Goal: Task Accomplishment & Management: Use online tool/utility

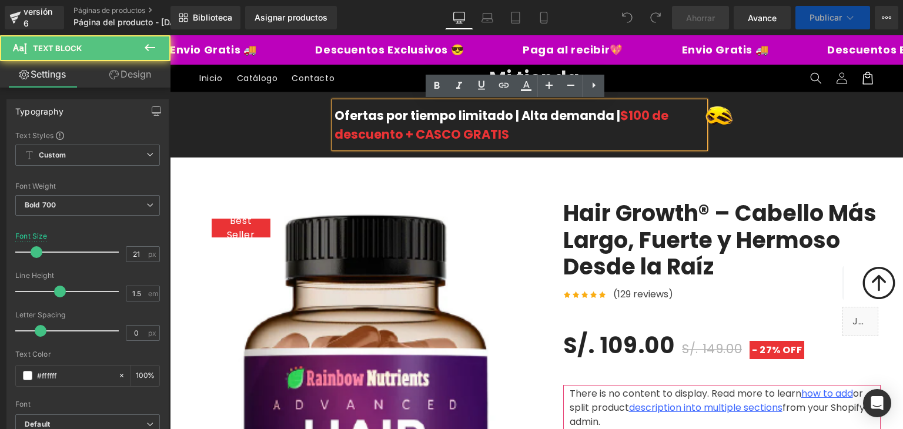
click at [658, 120] on div "Ofertas por tiempo limitado | Alta demanda | $100 de descuento + CASCO GRATIS" at bounding box center [519, 125] width 371 height 46
click at [597, 88] on icon at bounding box center [594, 85] width 14 height 14
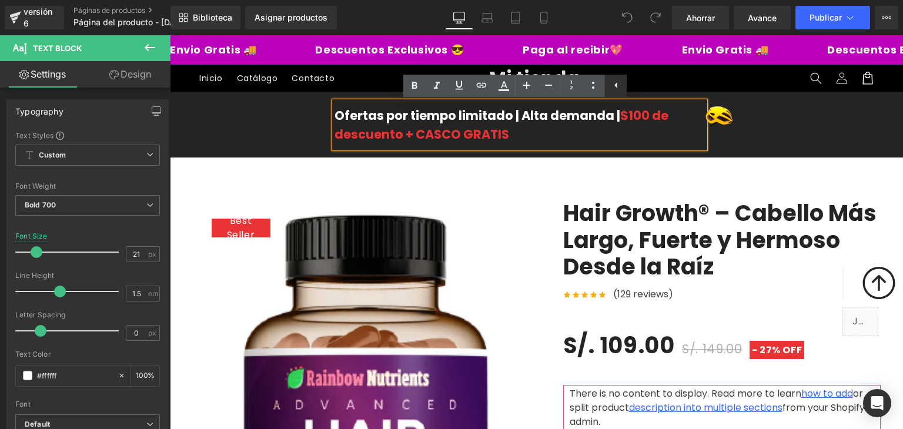
drag, startPoint x: 609, startPoint y: 83, endPoint x: 439, endPoint y: 48, distance: 173.4
click at [609, 83] on icon at bounding box center [616, 85] width 14 height 14
click at [593, 83] on icon at bounding box center [594, 85] width 3 height 6
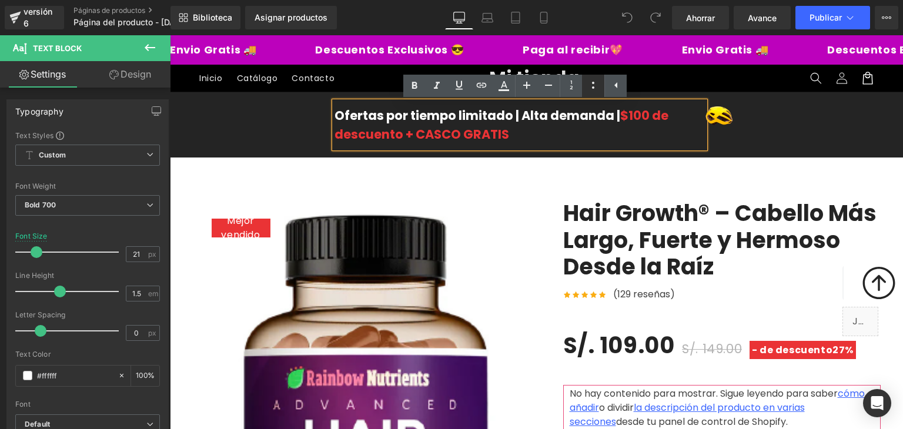
click at [593, 86] on icon at bounding box center [593, 85] width 14 height 14
click at [676, 87] on header "Menú Inicio Catálogo Contacto Iniciar sesión Inicio Catálogo Contacto Mi tienda" at bounding box center [536, 78] width 733 height 27
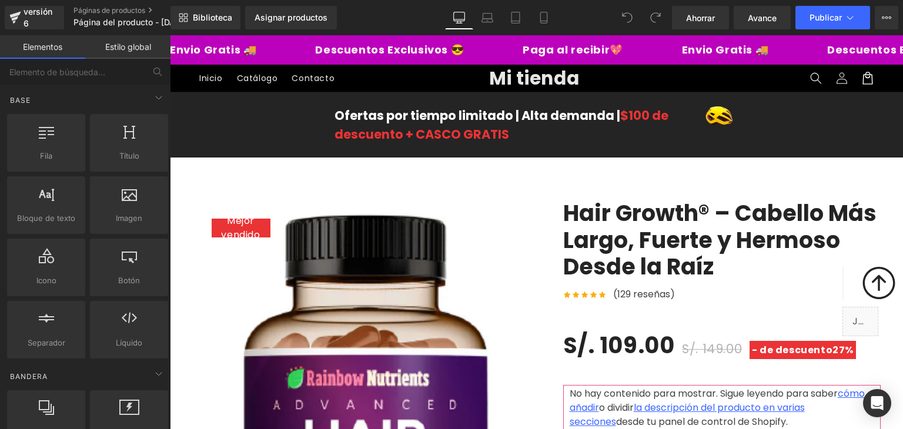
click at [674, 60] on div "Envio Gratis 🚚 Descuentos Exclusivos 😎 Paga al recibir💖 Envio Gratis 🚚 Descuent…" at bounding box center [536, 49] width 733 height 29
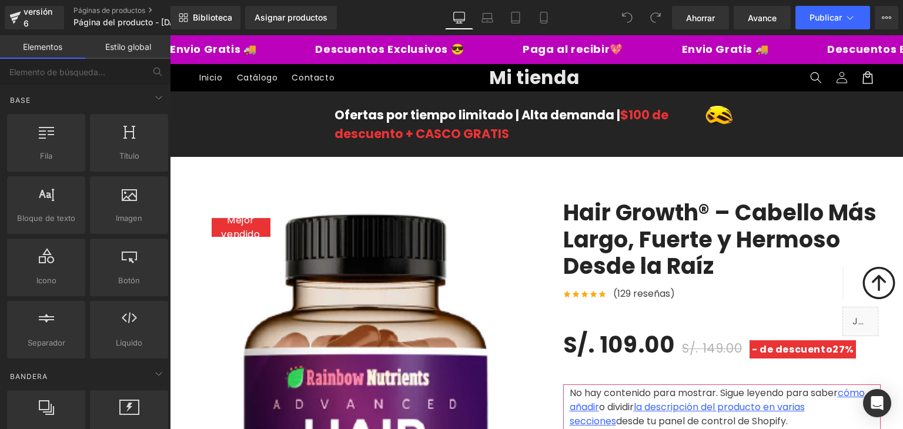
scroll to position [118, 0]
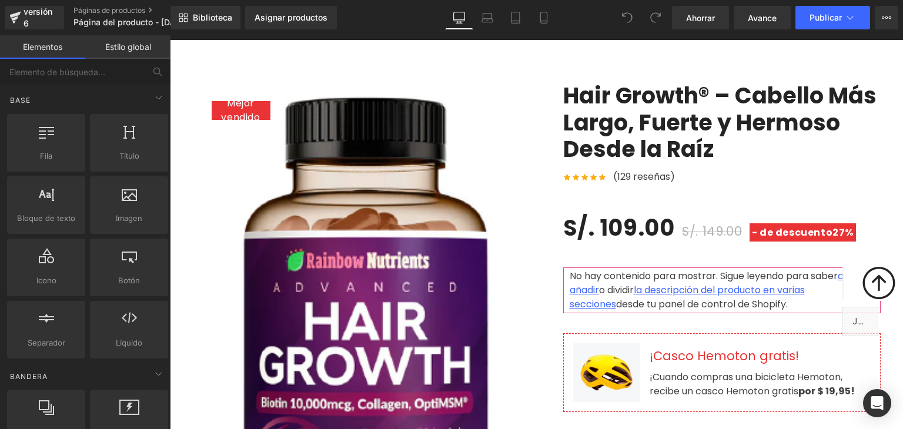
click at [375, 130] on img at bounding box center [360, 329] width 335 height 494
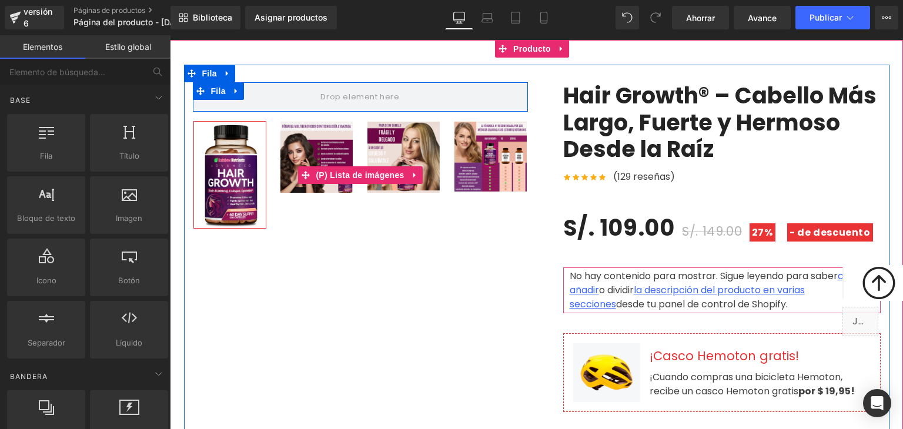
click at [252, 155] on img at bounding box center [230, 175] width 72 height 106
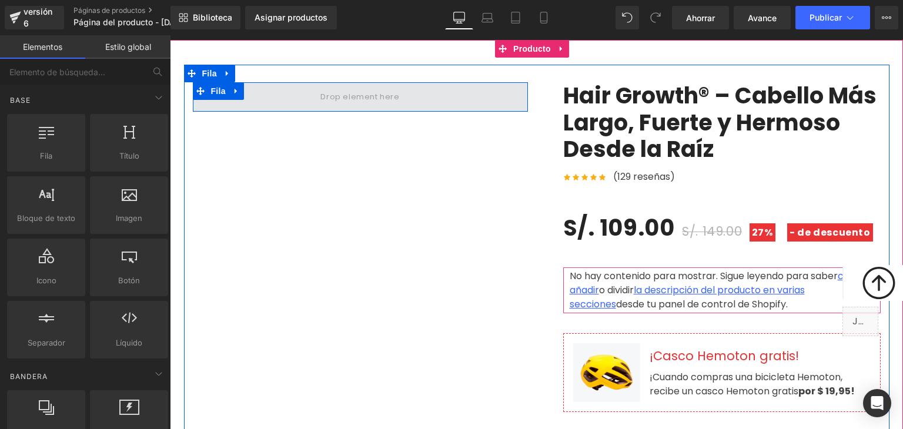
scroll to position [0, 0]
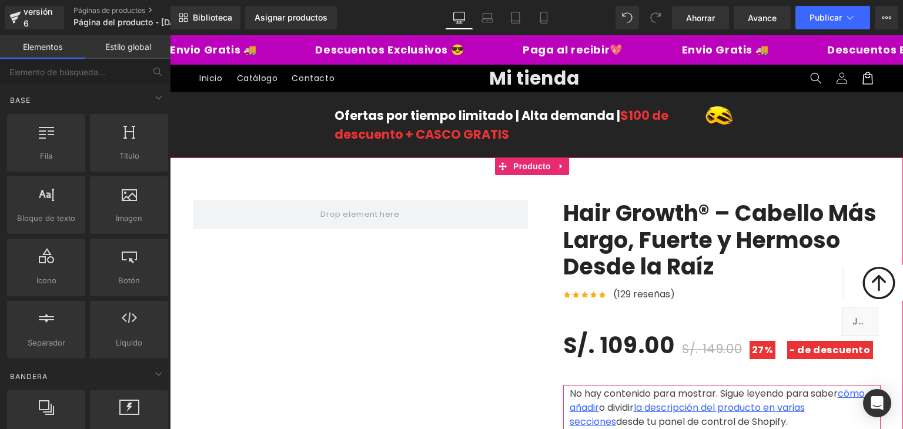
click at [618, 230] on font "Hair Growth® – Cabello Más Largo, Fuerte y Hermoso Desde la Raíz" at bounding box center [719, 240] width 313 height 85
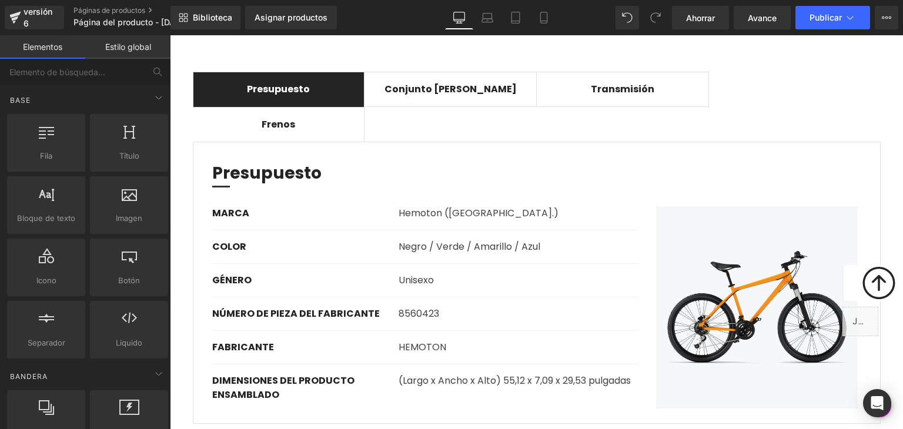
scroll to position [941, 0]
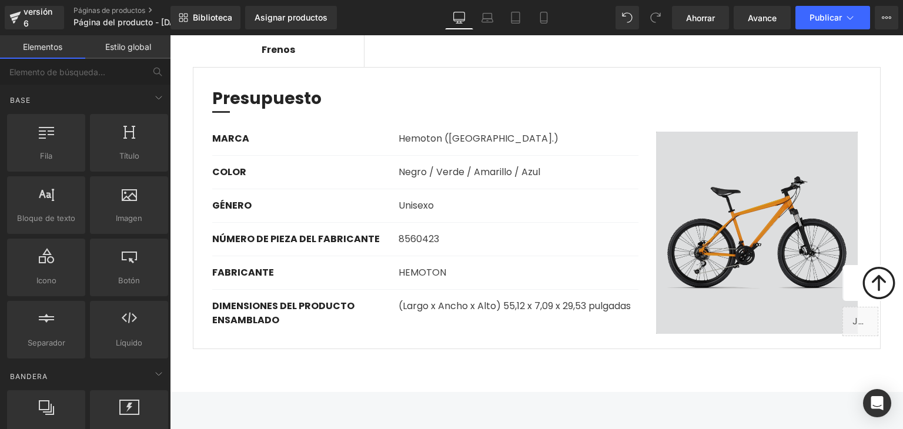
click at [670, 205] on img at bounding box center [757, 233] width 221 height 202
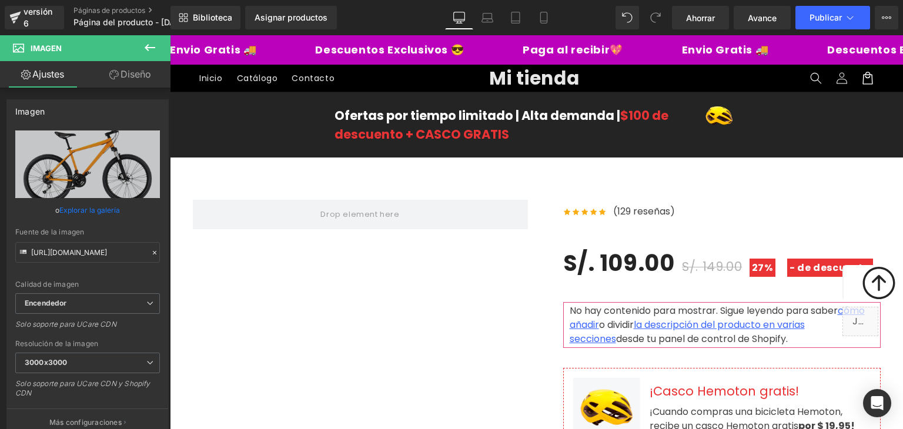
scroll to position [176, 0]
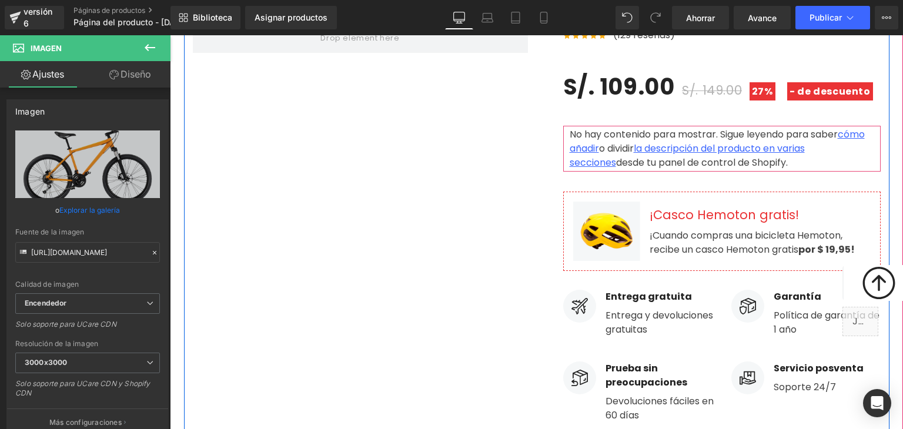
drag, startPoint x: 255, startPoint y: 216, endPoint x: 360, endPoint y: 128, distance: 137.3
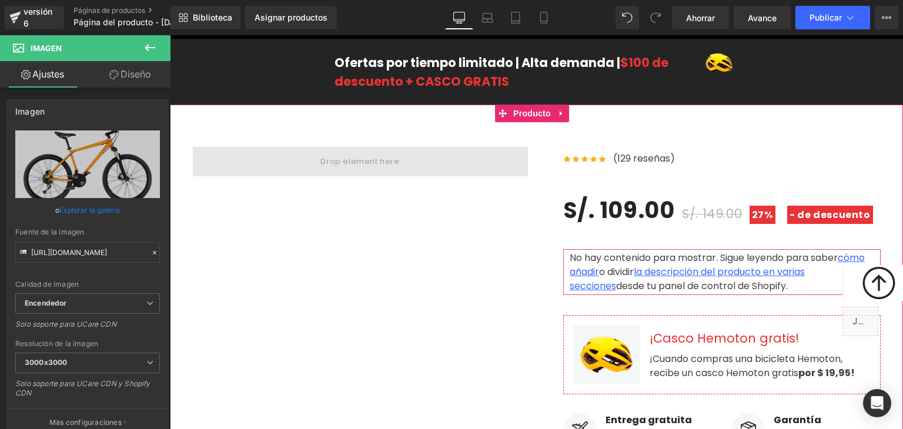
scroll to position [0, 0]
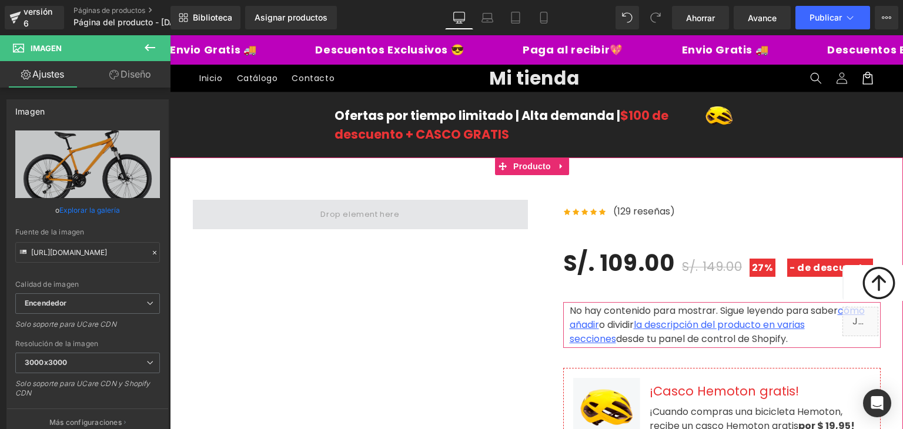
click at [306, 212] on span at bounding box center [360, 214] width 335 height 29
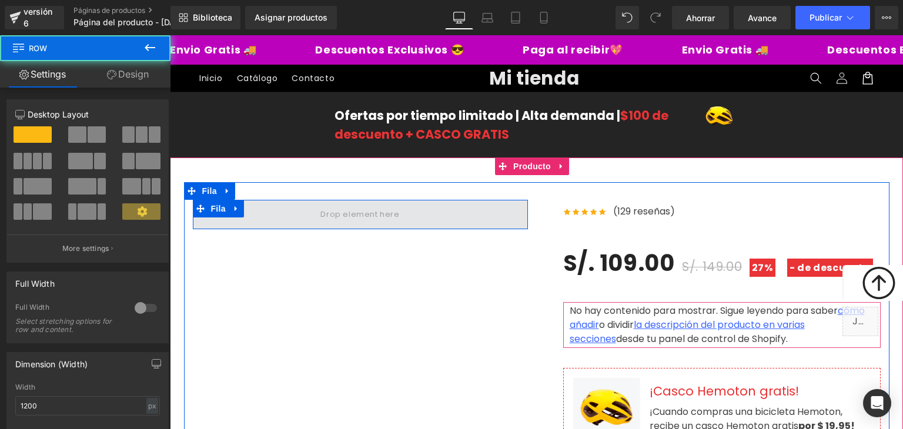
click at [332, 206] on span at bounding box center [359, 214] width 87 height 19
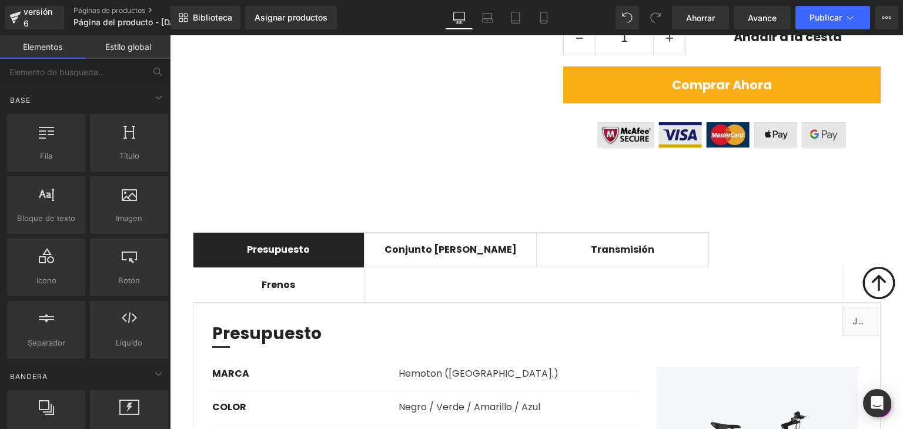
scroll to position [529, 0]
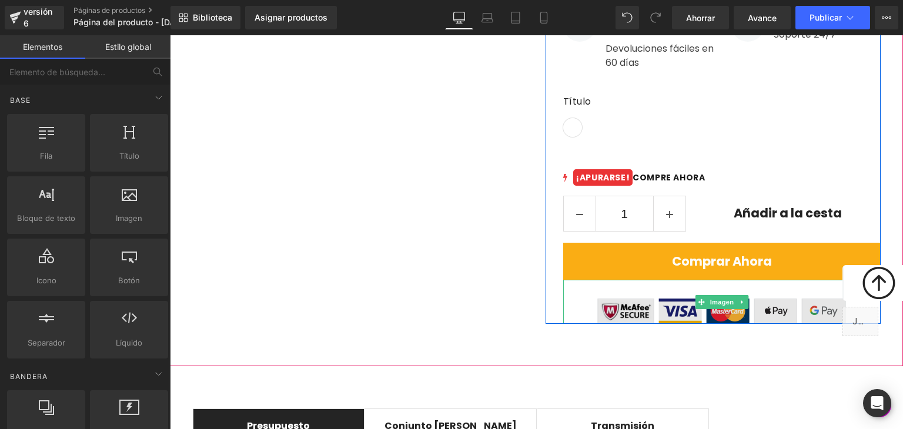
click at [723, 286] on img at bounding box center [721, 302] width 249 height 44
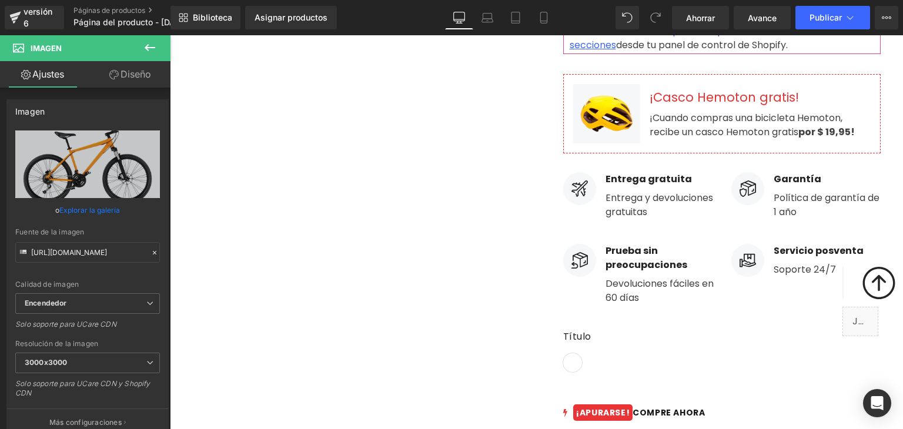
scroll to position [0, 0]
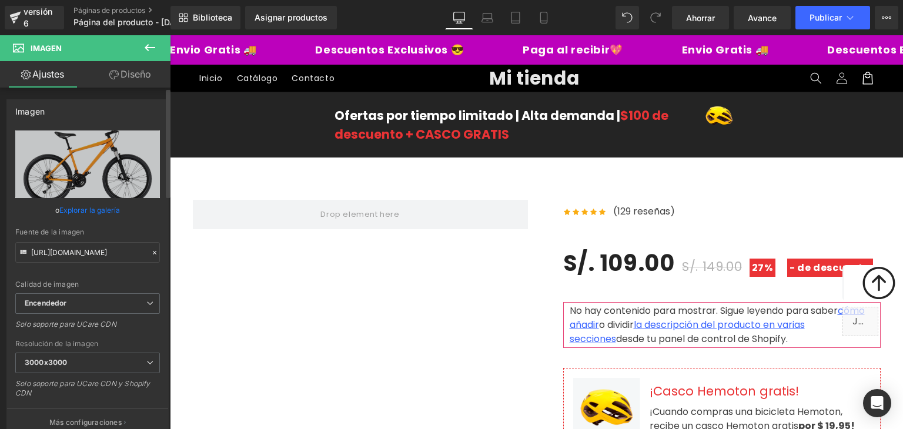
click at [80, 207] on font "Explorar la galería" at bounding box center [89, 210] width 61 height 9
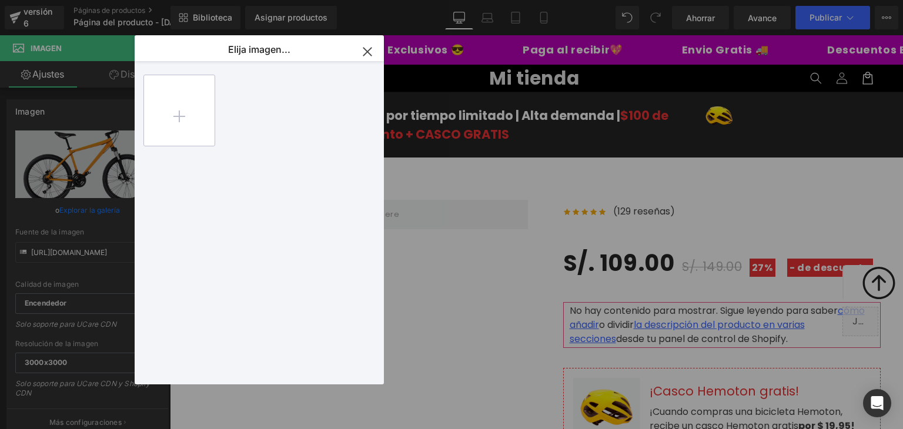
click at [178, 119] on input "file" at bounding box center [179, 110] width 71 height 71
click at [362, 53] on icon "button" at bounding box center [367, 51] width 19 height 19
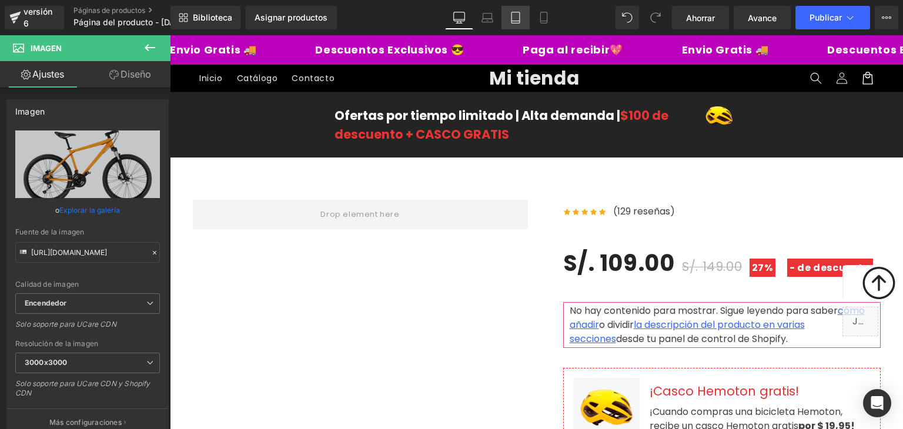
click at [510, 18] on icon at bounding box center [516, 18] width 12 height 12
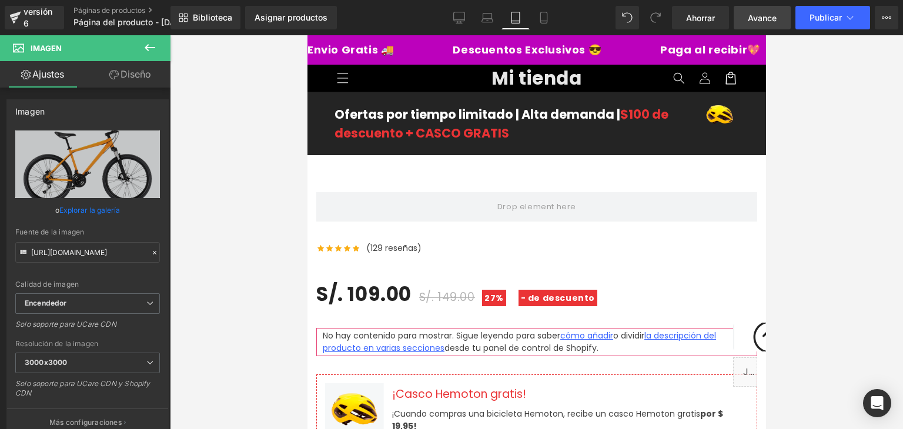
click at [769, 24] on link "Avance" at bounding box center [762, 18] width 57 height 24
click at [155, 46] on icon at bounding box center [150, 48] width 14 height 14
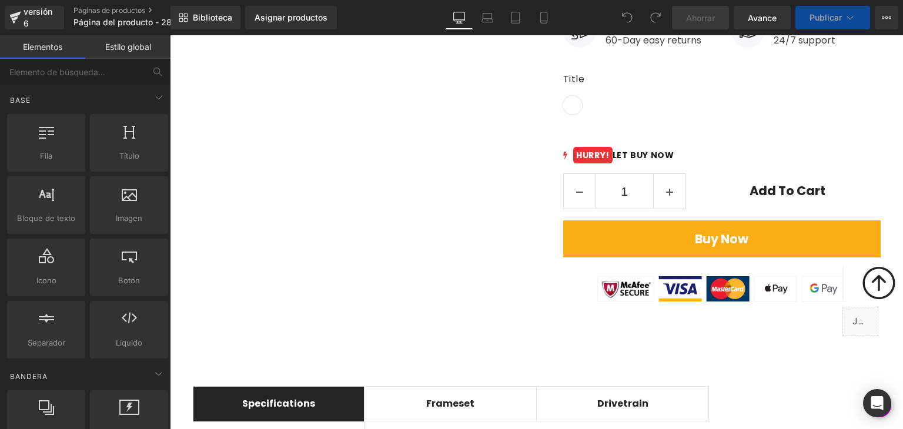
click at [694, 257] on div "Image" at bounding box center [721, 279] width 317 height 44
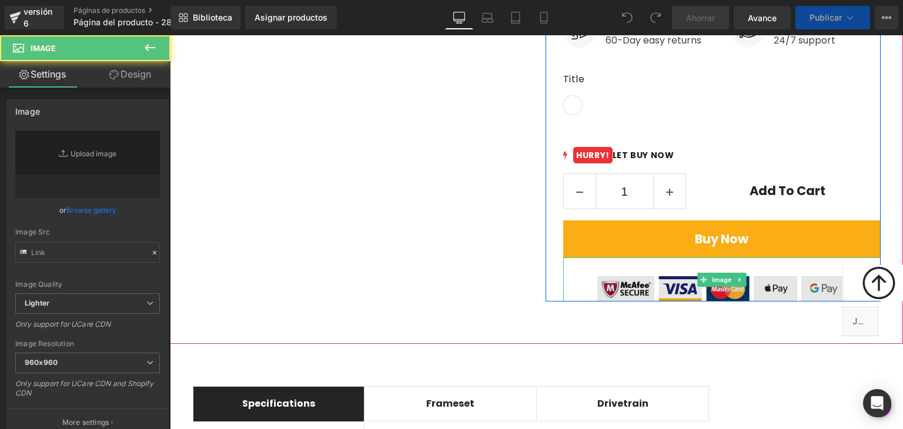
scroll to position [705, 0]
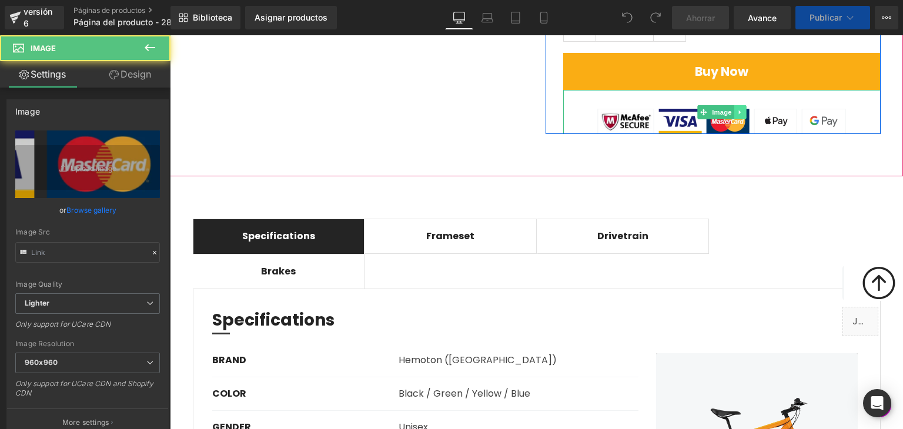
click at [737, 109] on icon at bounding box center [740, 112] width 6 height 7
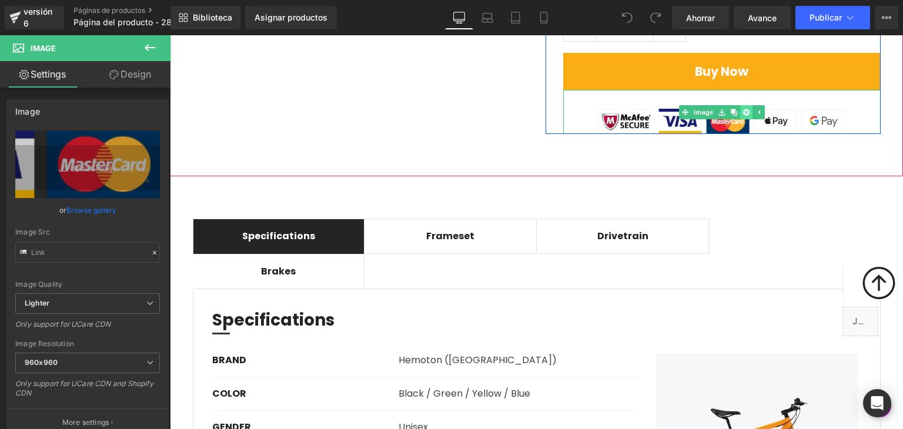
click at [742, 109] on icon at bounding box center [745, 112] width 6 height 6
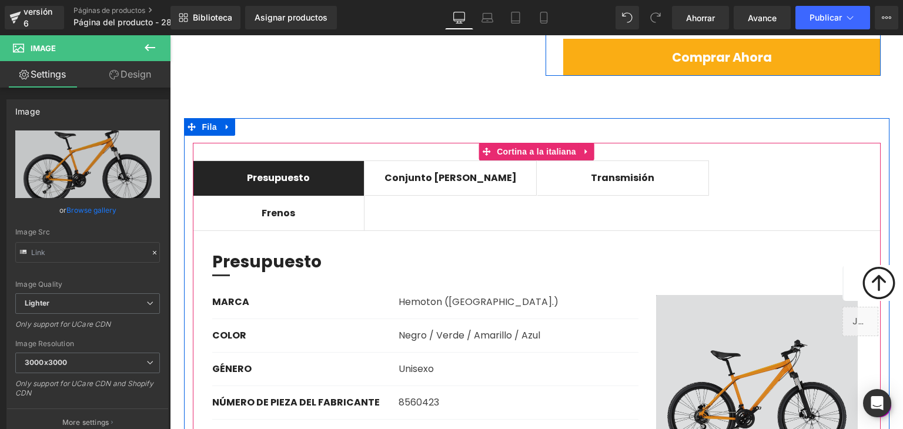
scroll to position [703, 0]
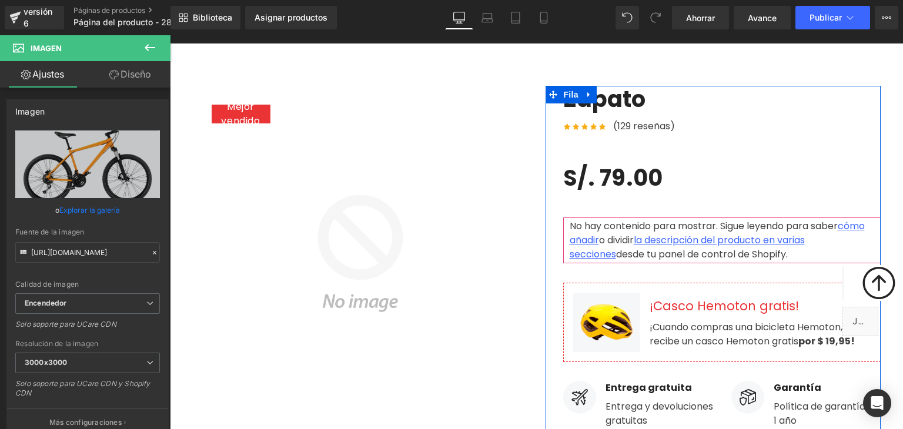
scroll to position [0, 0]
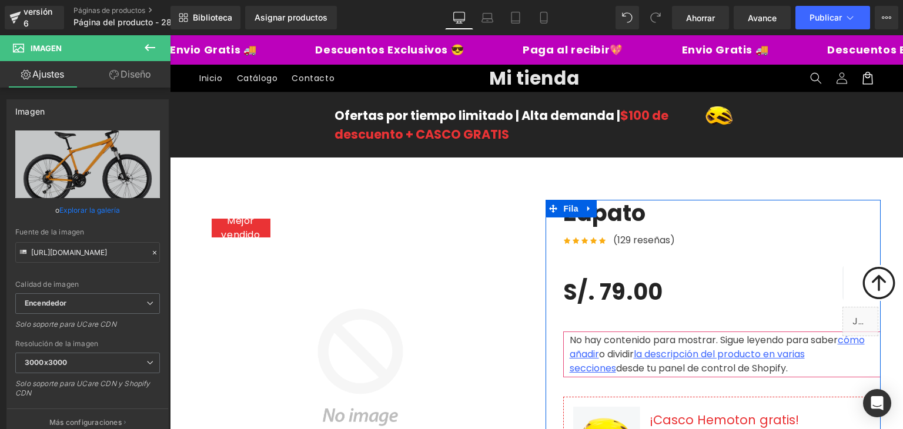
click at [246, 223] on font "Mejor vendido" at bounding box center [240, 228] width 39 height 28
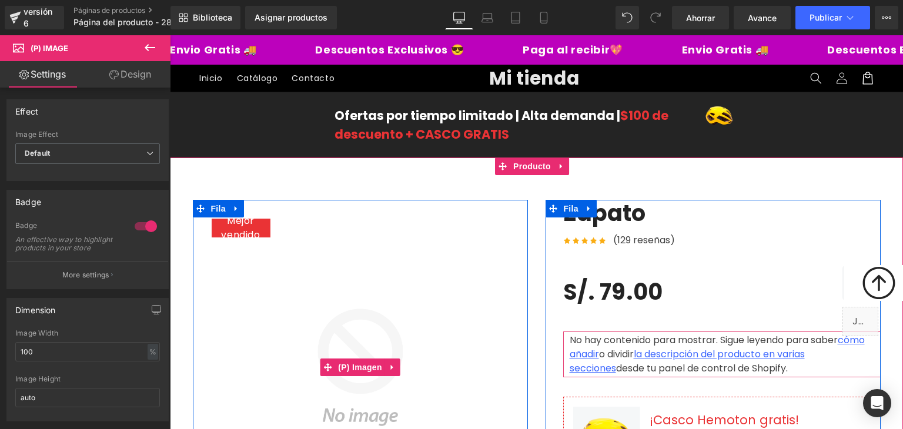
click at [345, 210] on img at bounding box center [360, 367] width 335 height 335
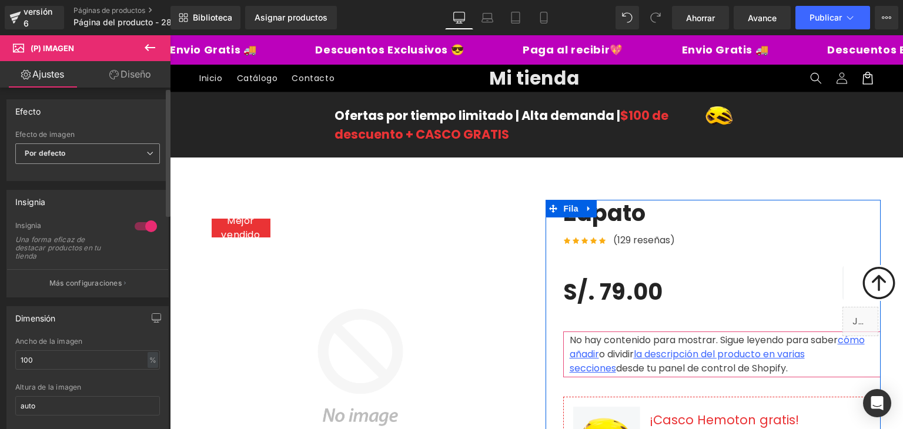
click at [101, 152] on span "Por defecto" at bounding box center [87, 153] width 145 height 21
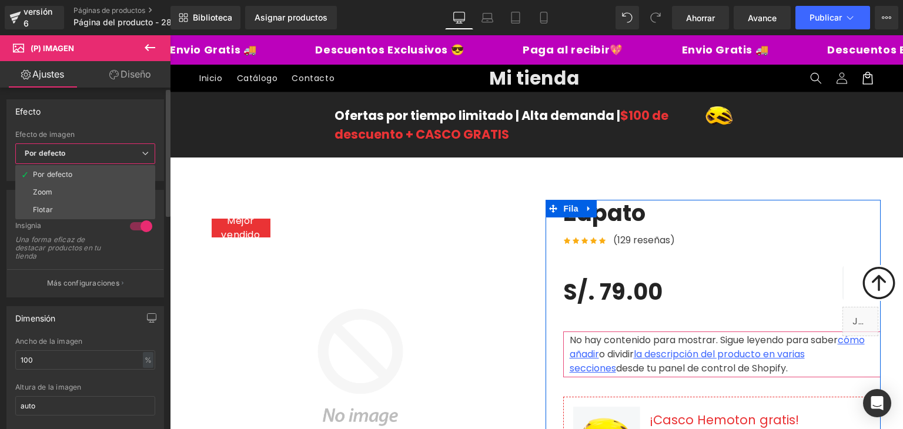
click at [101, 152] on span "Por defecto" at bounding box center [85, 153] width 140 height 21
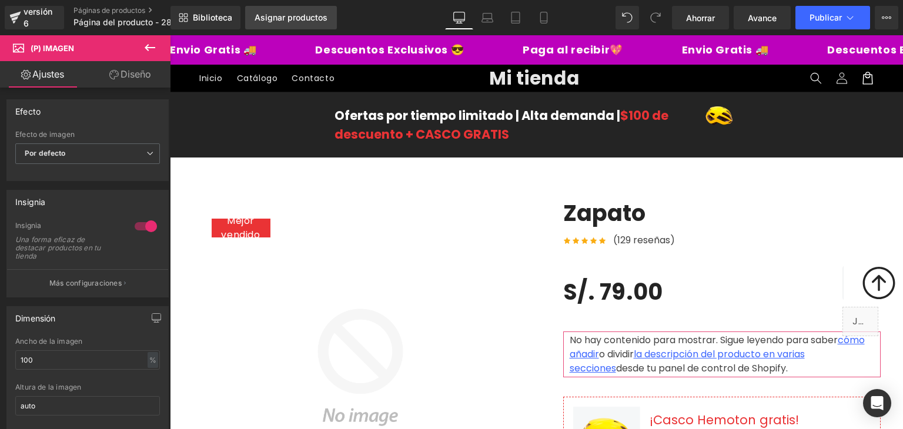
click at [292, 6] on link "Asignar productos" at bounding box center [291, 18] width 92 height 24
click at [280, 17] on font "Asignar productos" at bounding box center [291, 17] width 73 height 10
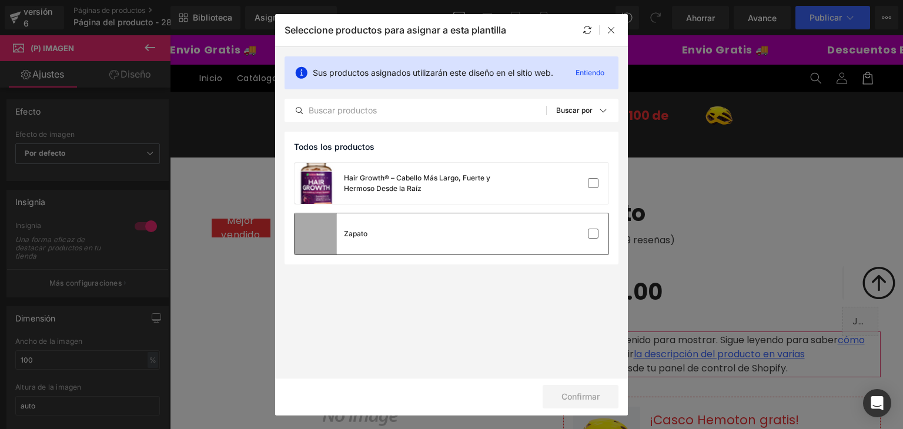
click at [471, 238] on div "Zapato" at bounding box center [451, 233] width 314 height 41
click at [571, 411] on div "Confirmar" at bounding box center [451, 397] width 353 height 38
click at [574, 406] on button "Confirmar" at bounding box center [581, 397] width 76 height 24
click at [585, 394] on font "Éxito" at bounding box center [589, 396] width 19 height 10
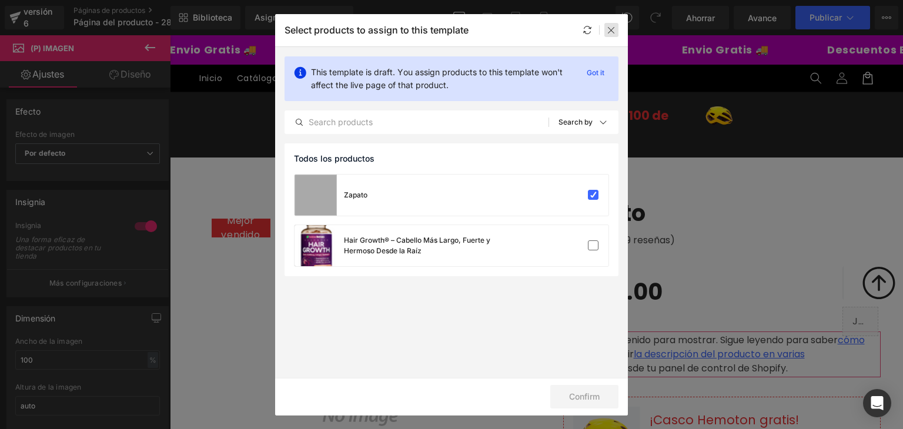
click at [604, 31] on div at bounding box center [611, 30] width 14 height 14
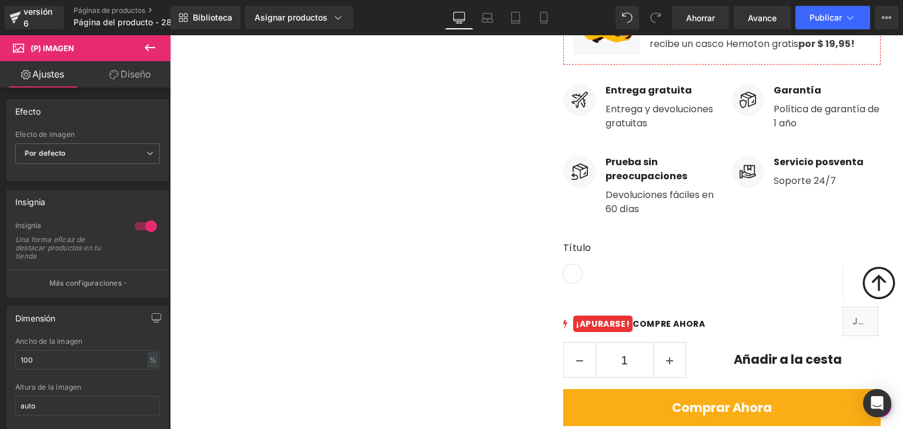
scroll to position [470, 0]
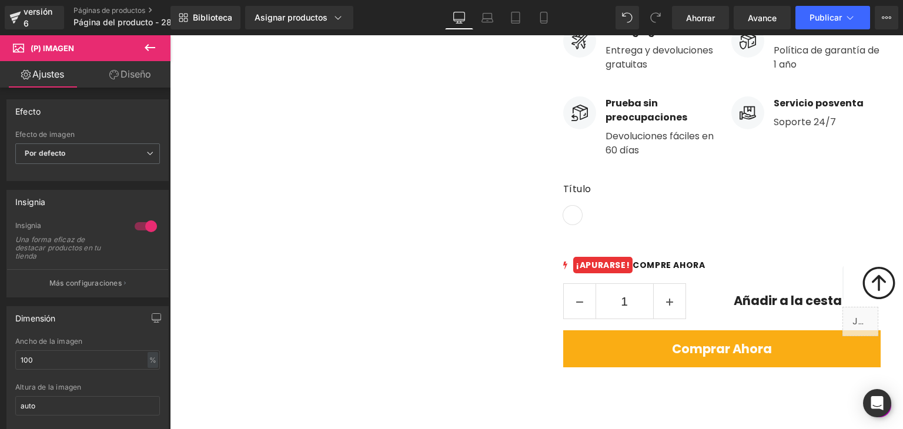
click at [714, 247] on div "Título Título predeterminado (P) Muestras Fila" at bounding box center [721, 240] width 317 height 29
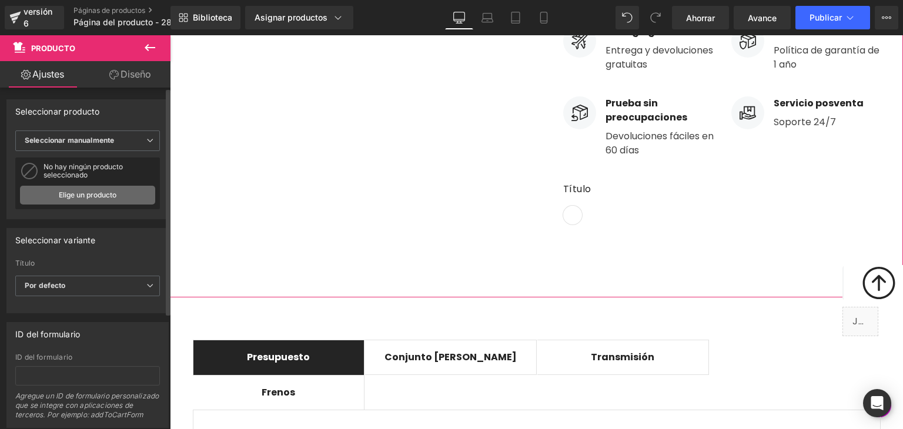
click at [99, 196] on font "Elige un producto" at bounding box center [88, 194] width 58 height 9
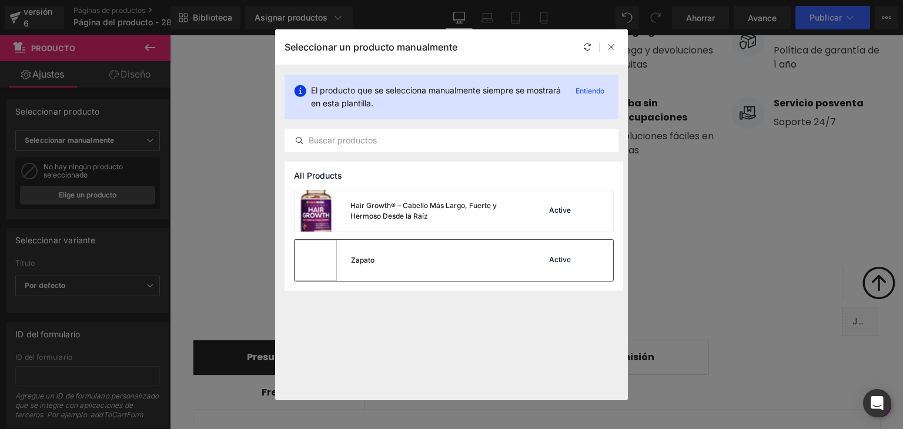
click at [412, 269] on div "Zapato Active" at bounding box center [453, 260] width 319 height 41
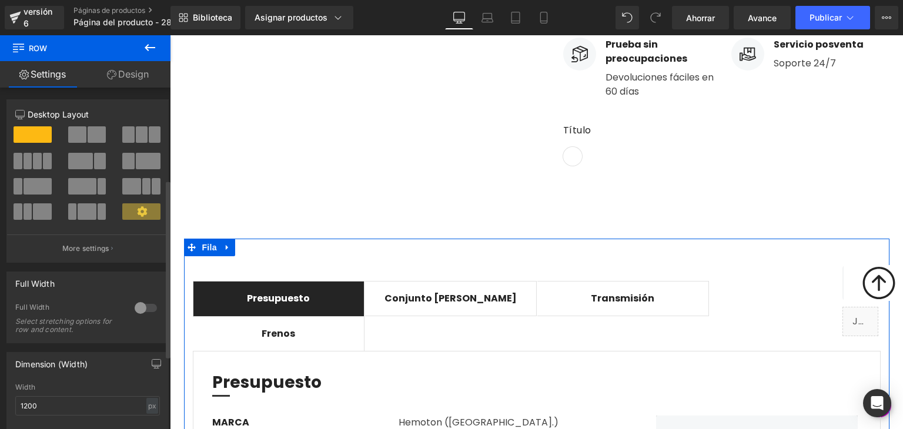
scroll to position [176, 0]
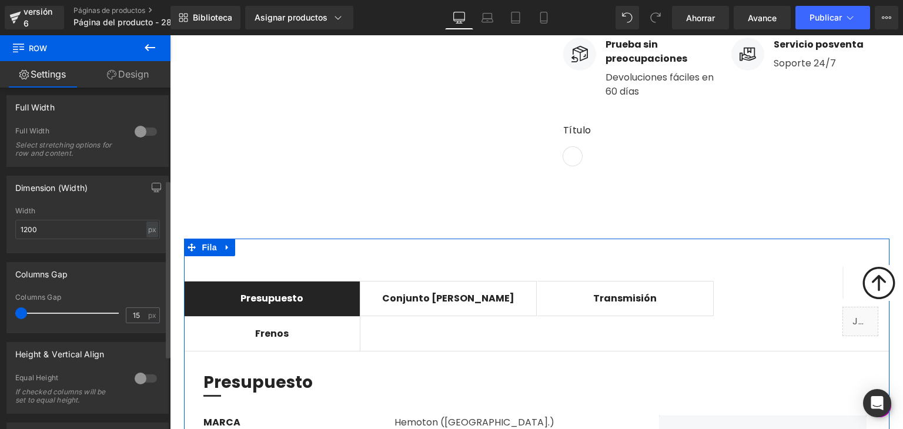
drag, startPoint x: 32, startPoint y: 314, endPoint x: 22, endPoint y: 316, distance: 9.5
click at [22, 316] on span at bounding box center [21, 313] width 12 height 12
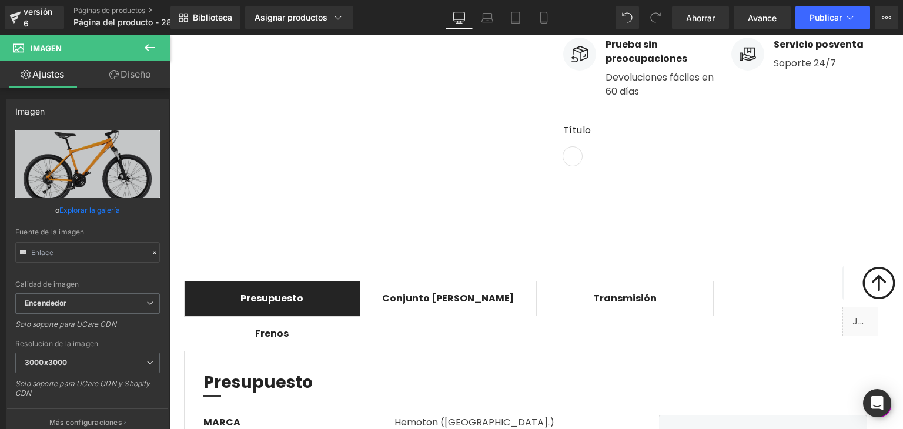
scroll to position [470, 0]
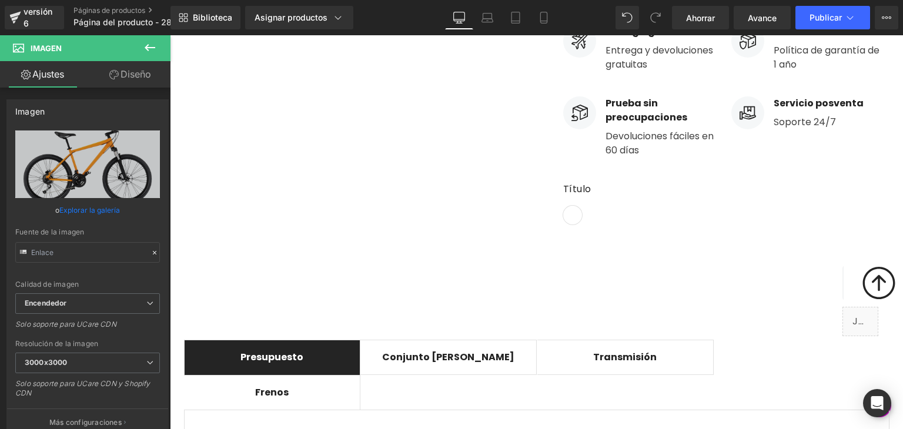
click at [719, 231] on div "Título Título predeterminado" at bounding box center [721, 236] width 317 height 18
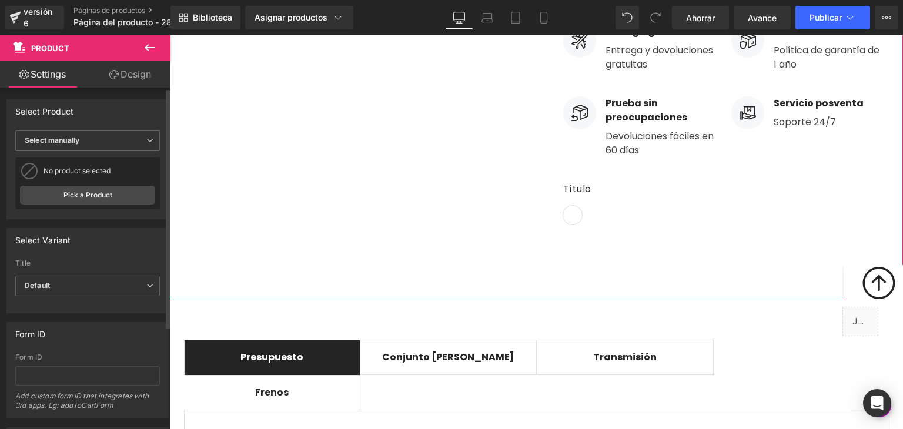
scroll to position [353, 0]
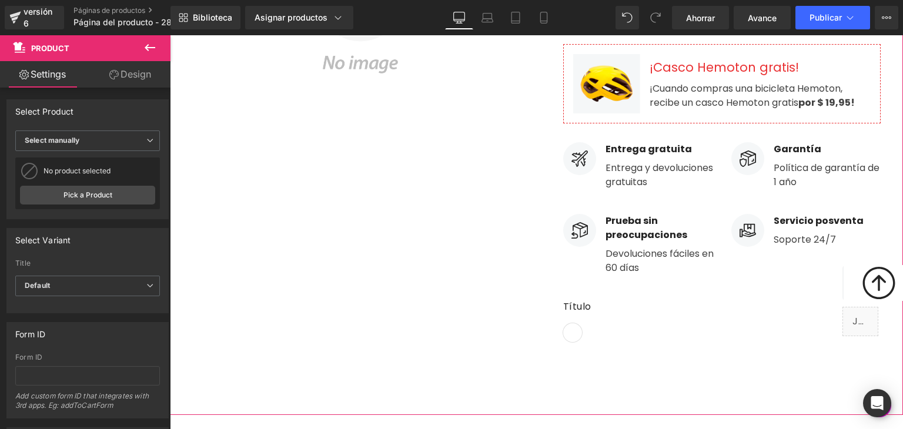
click at [142, 76] on link "Design" at bounding box center [130, 74] width 85 height 26
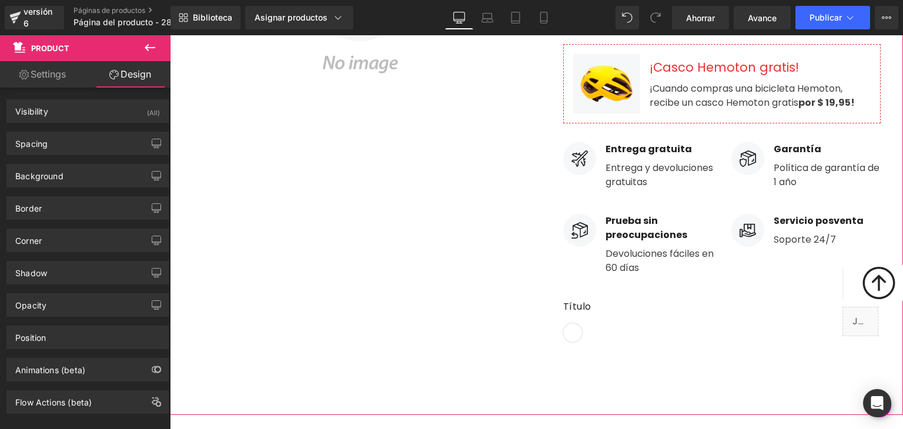
click at [48, 85] on link "Settings" at bounding box center [42, 74] width 85 height 26
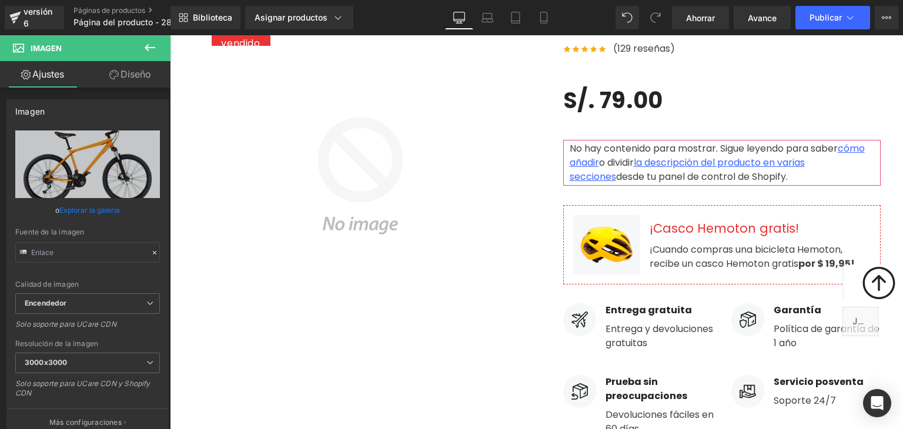
scroll to position [175, 0]
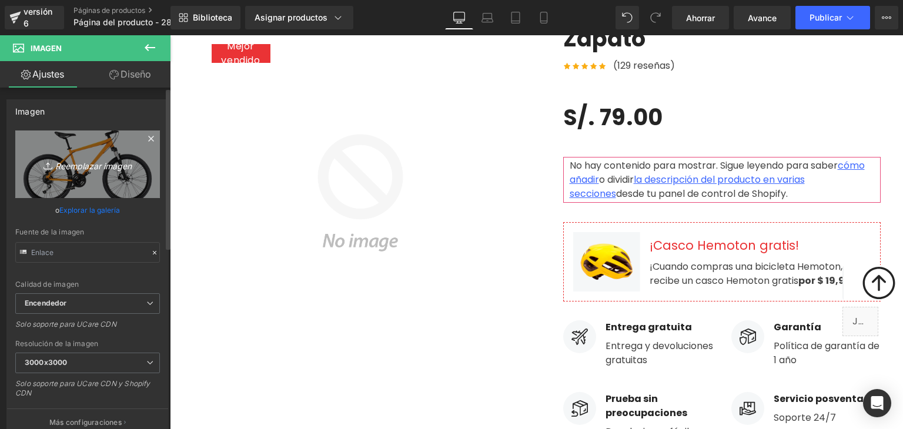
click at [81, 166] on font "Reemplazar imagen" at bounding box center [93, 165] width 76 height 10
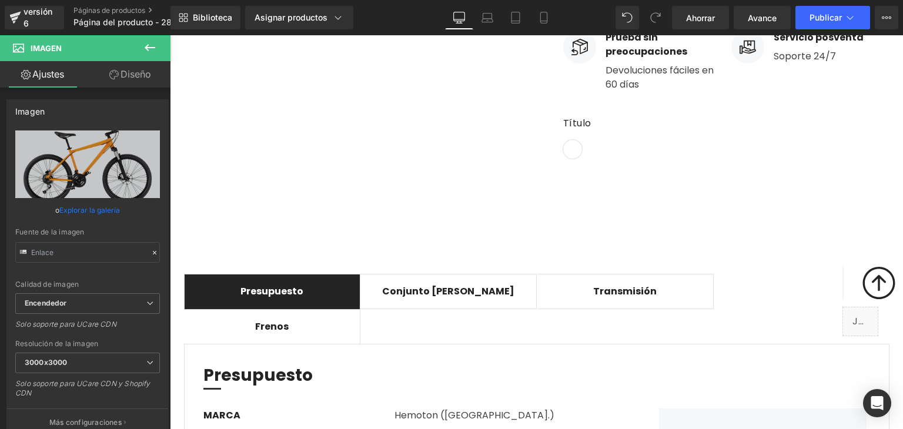
scroll to position [0, 0]
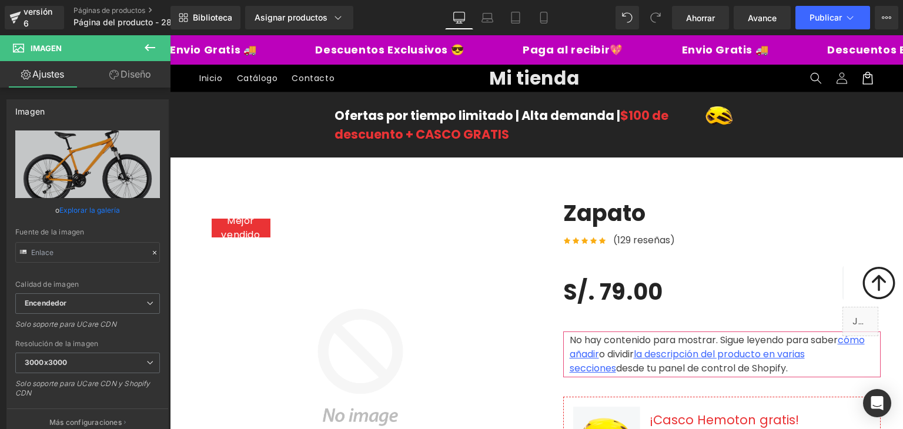
click at [245, 231] on font "Mejor vendido" at bounding box center [240, 228] width 39 height 28
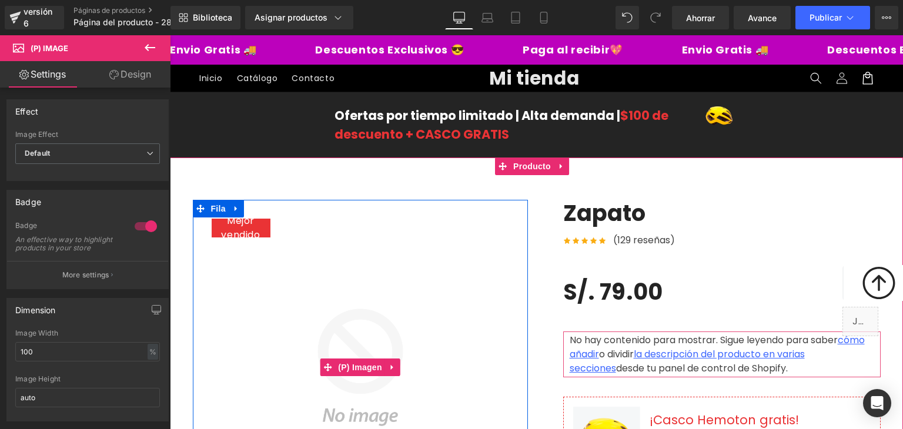
scroll to position [235, 0]
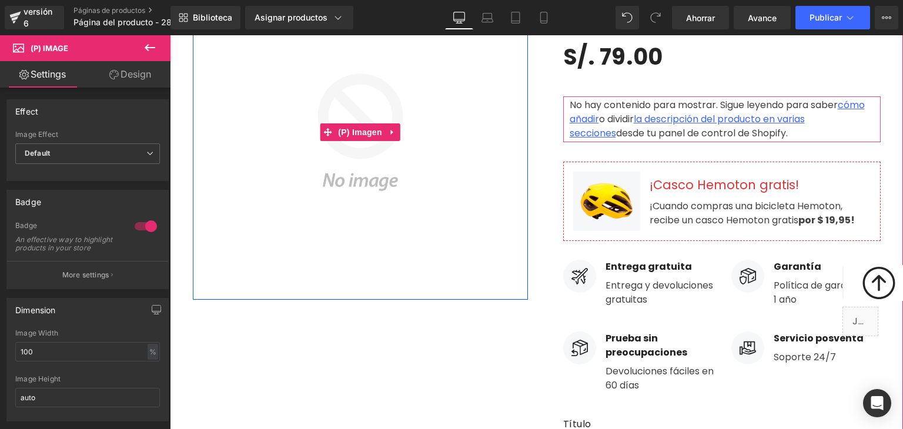
click at [369, 151] on img at bounding box center [360, 132] width 335 height 335
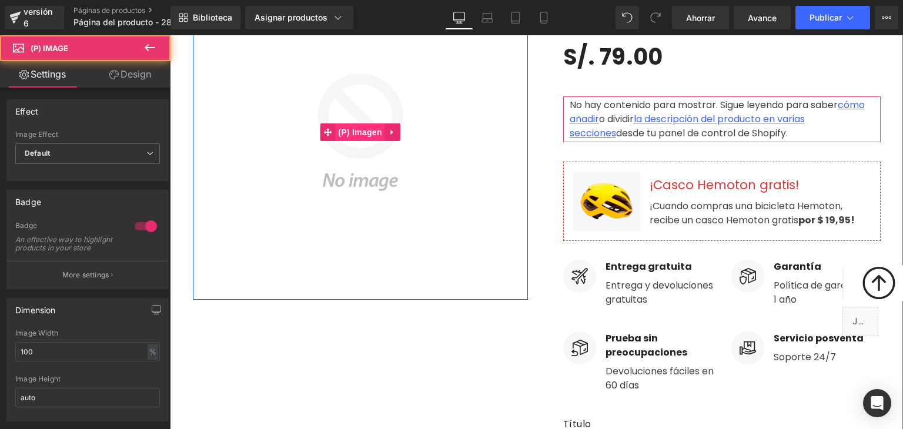
click at [357, 132] on font "(P) Imagen" at bounding box center [360, 132] width 44 height 9
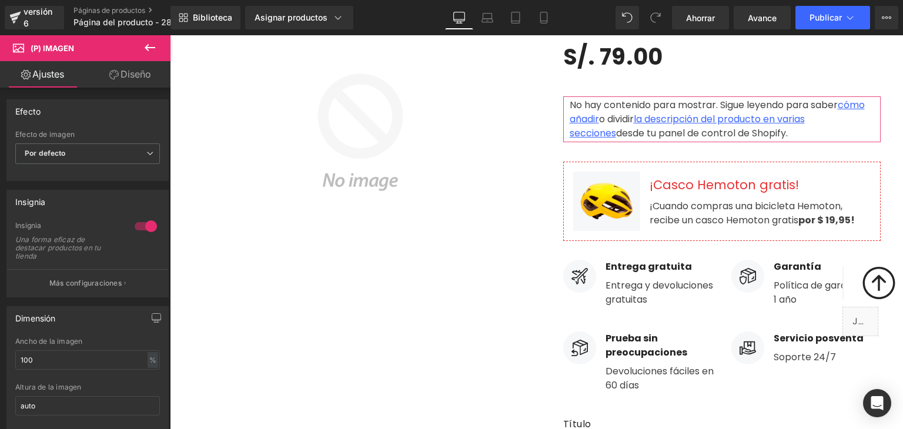
click at [130, 72] on font "Diseño" at bounding box center [136, 74] width 31 height 12
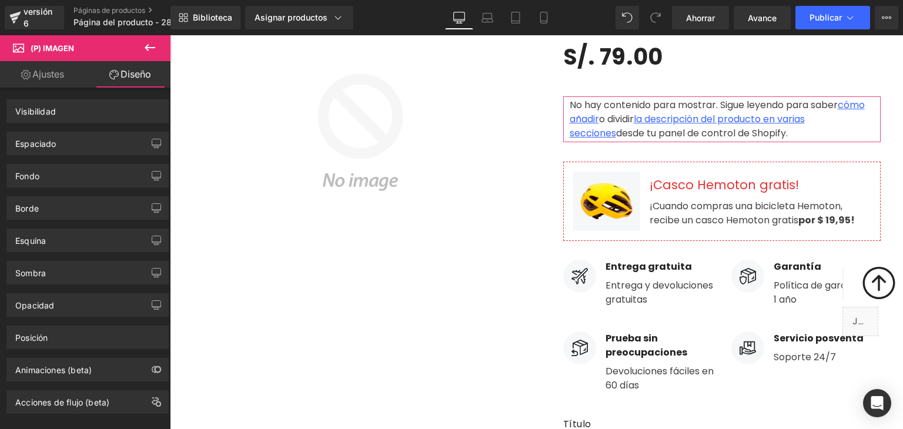
click at [40, 69] on font "Ajustes" at bounding box center [48, 74] width 32 height 12
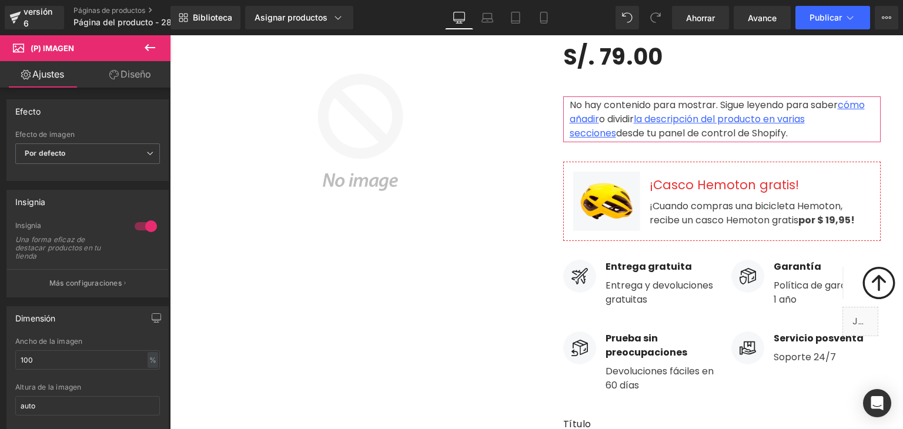
click at [346, 175] on img at bounding box center [360, 132] width 335 height 335
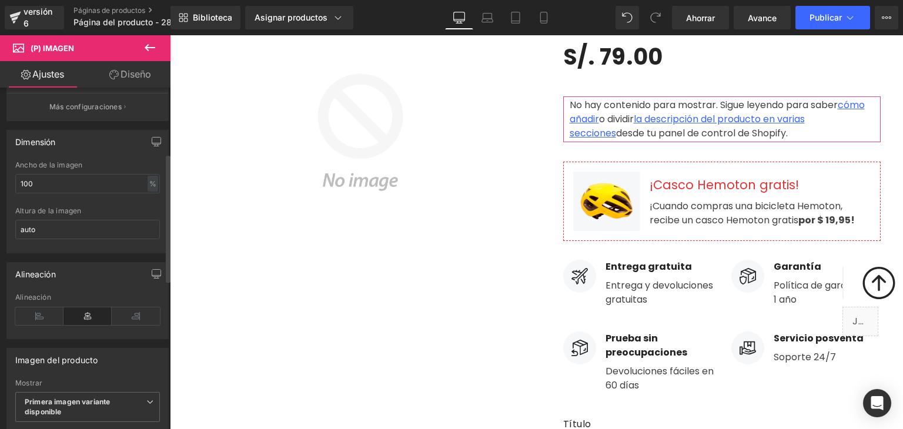
scroll to position [0, 0]
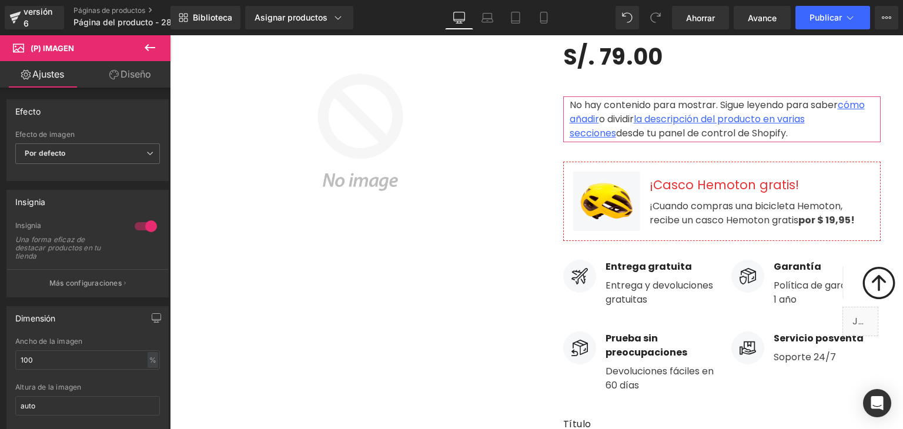
click at [364, 184] on img at bounding box center [360, 132] width 335 height 335
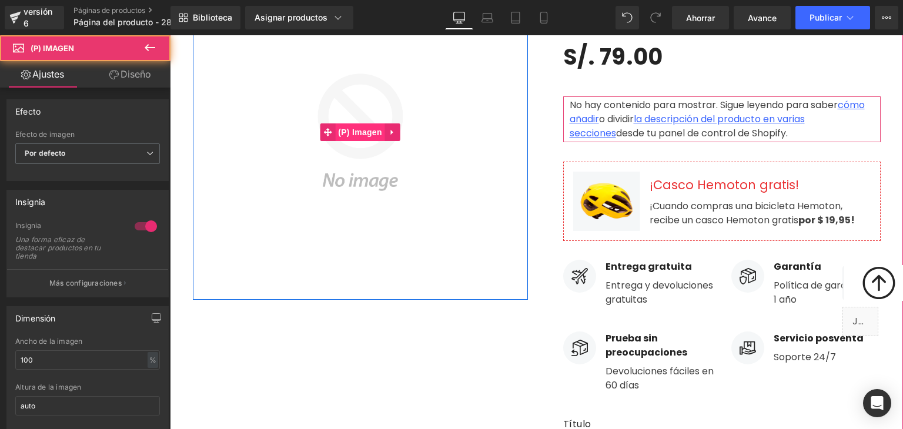
click at [374, 134] on font "(P) Imagen" at bounding box center [360, 132] width 44 height 9
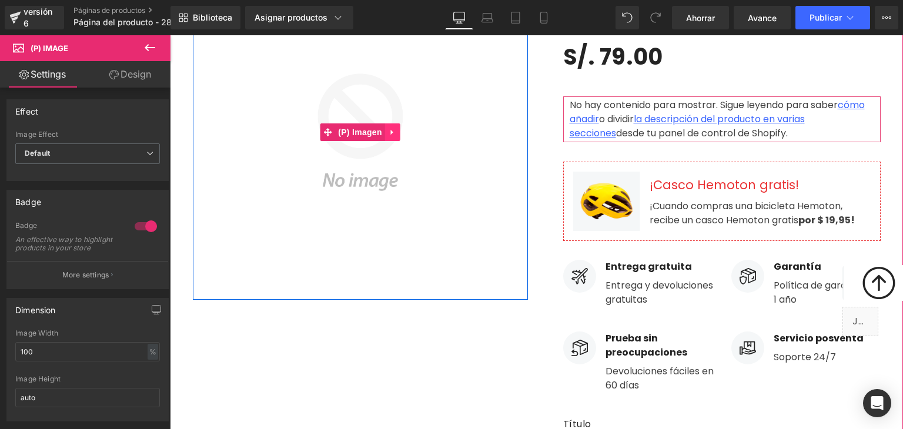
click at [385, 129] on link at bounding box center [392, 132] width 15 height 18
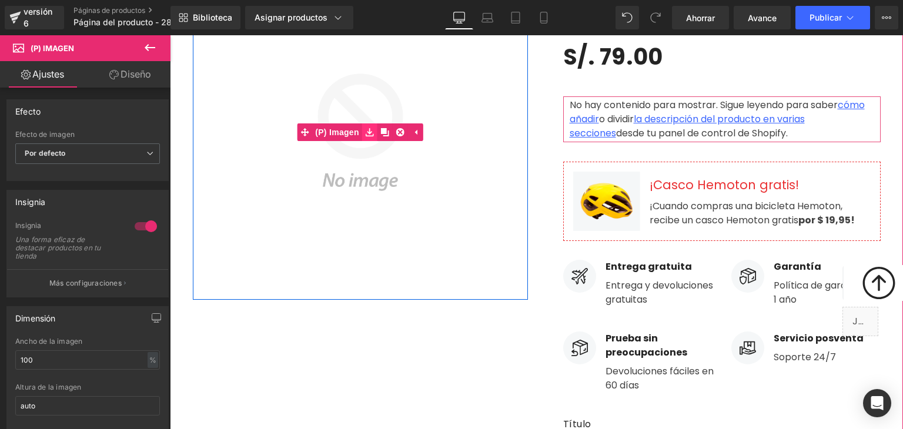
click at [366, 134] on icon at bounding box center [370, 132] width 8 height 8
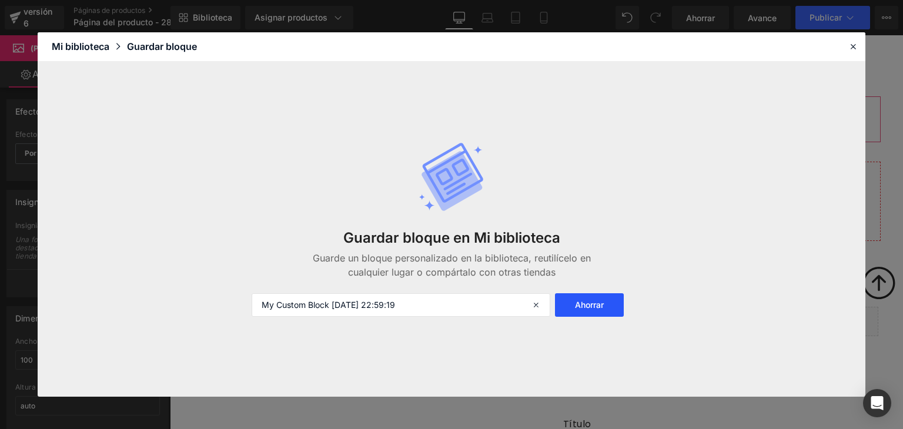
click at [575, 302] on font "Ahorrar" at bounding box center [589, 305] width 29 height 10
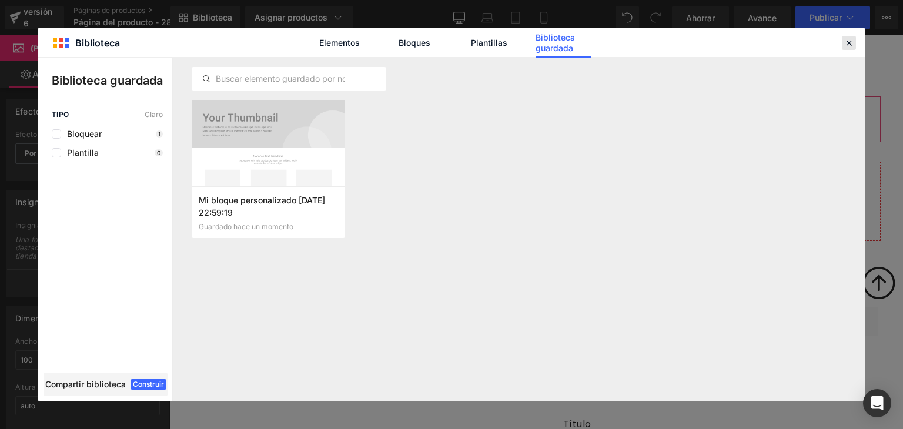
click at [850, 41] on icon at bounding box center [849, 43] width 11 height 11
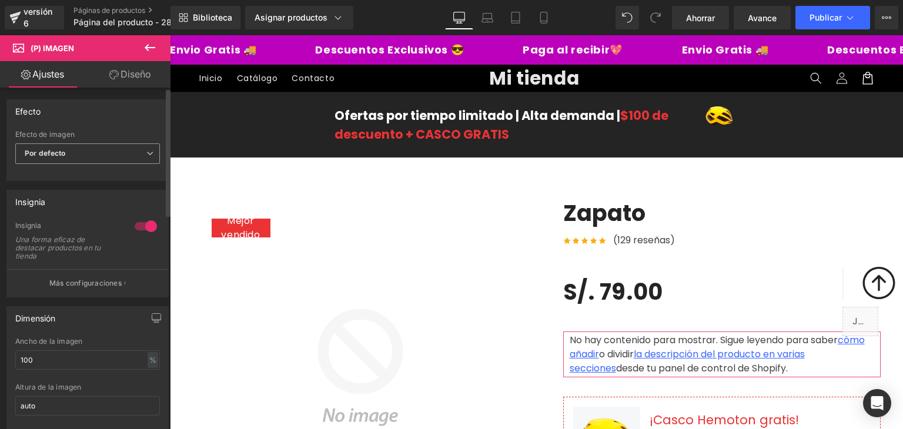
drag, startPoint x: 49, startPoint y: 140, endPoint x: 39, endPoint y: 151, distance: 15.0
click at [46, 143] on div "Efecto de imagen Por defecto Por defecto Zoom Flotar" at bounding box center [87, 153] width 145 height 47
click at [39, 151] on font "Por defecto" at bounding box center [45, 153] width 41 height 9
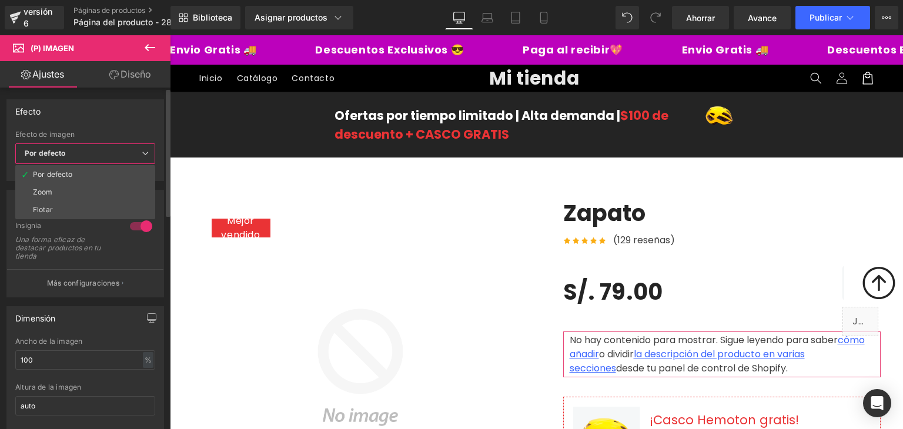
click at [38, 151] on font "Por defecto" at bounding box center [45, 153] width 41 height 9
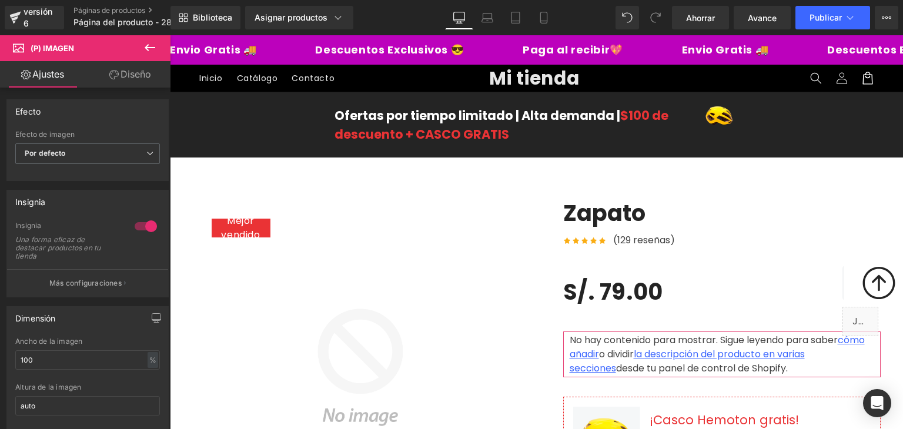
click at [96, 45] on span "(P) Imagen" at bounding box center [71, 48] width 118 height 26
drag, startPoint x: 83, startPoint y: 48, endPoint x: 96, endPoint y: 53, distance: 14.7
click at [83, 48] on span "(P) Imagen" at bounding box center [71, 48] width 118 height 26
click at [296, 247] on img at bounding box center [360, 367] width 335 height 335
click at [149, 47] on icon at bounding box center [150, 47] width 11 height 7
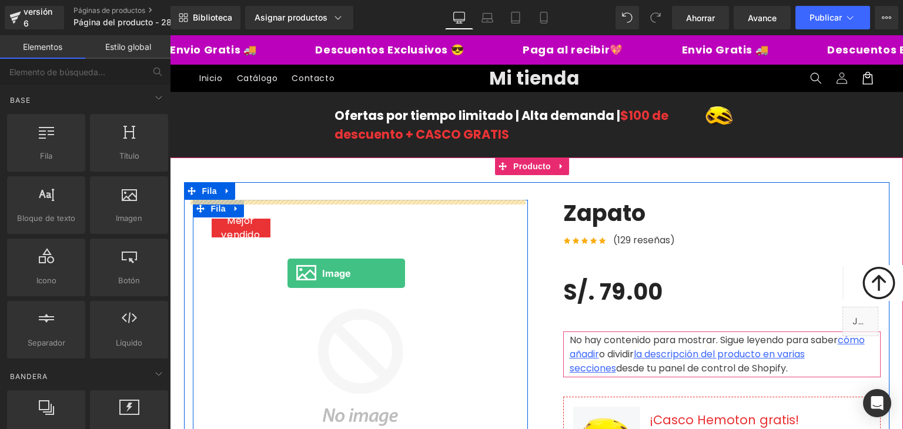
drag, startPoint x: 297, startPoint y: 246, endPoint x: 287, endPoint y: 273, distance: 28.6
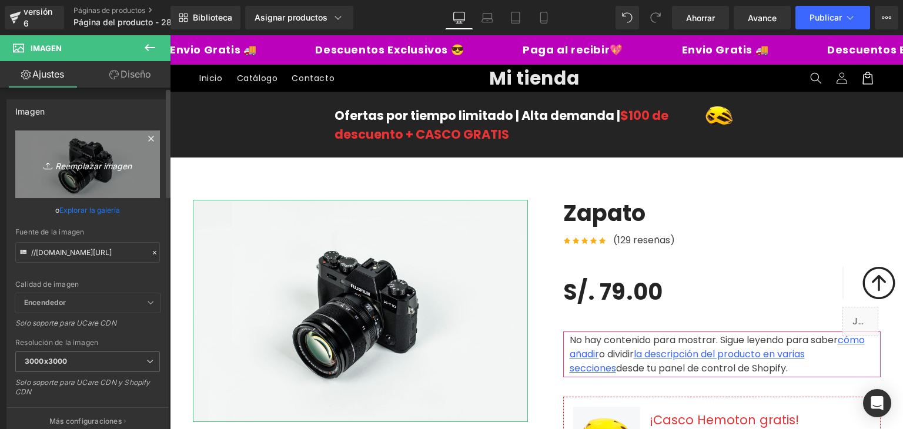
click at [80, 162] on font "Reemplazar imagen" at bounding box center [93, 165] width 76 height 10
type input "C:\fakepath\Captura de pantalla [DATE] 225859.png"
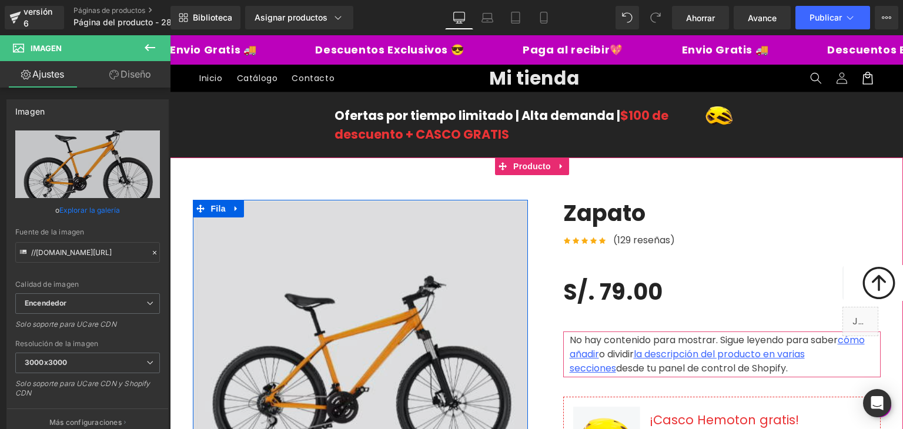
scroll to position [294, 0]
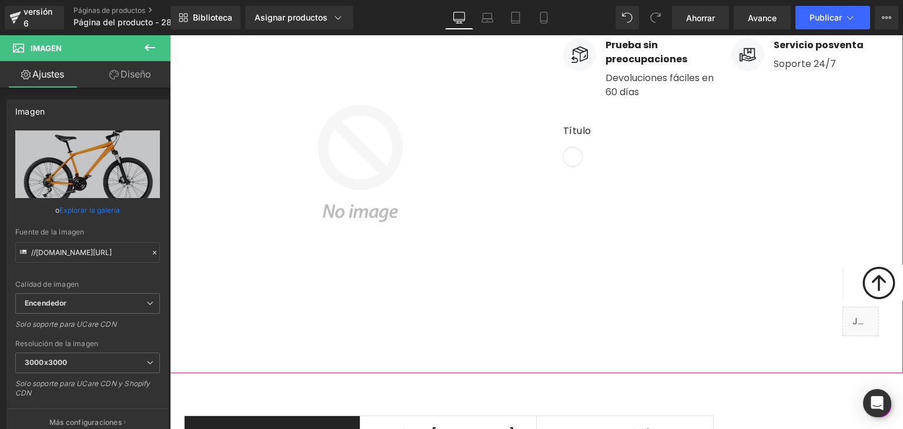
click at [444, 259] on img at bounding box center [360, 163] width 335 height 335
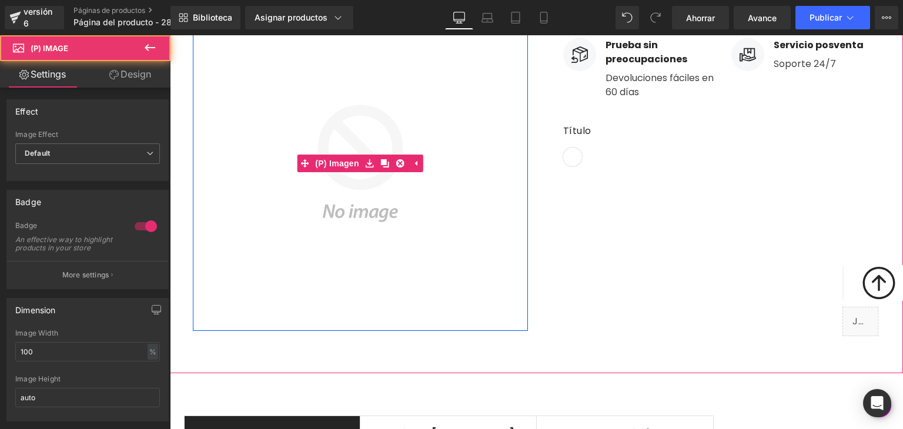
scroll to position [529, 0]
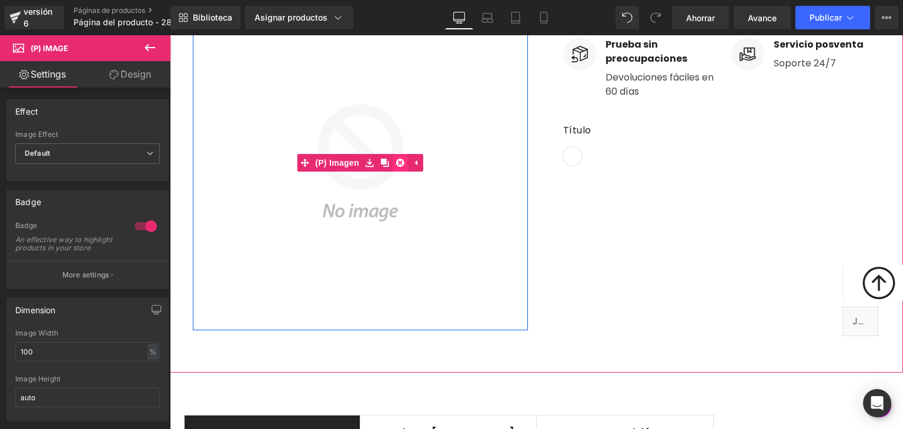
click at [396, 164] on icon at bounding box center [400, 163] width 8 height 8
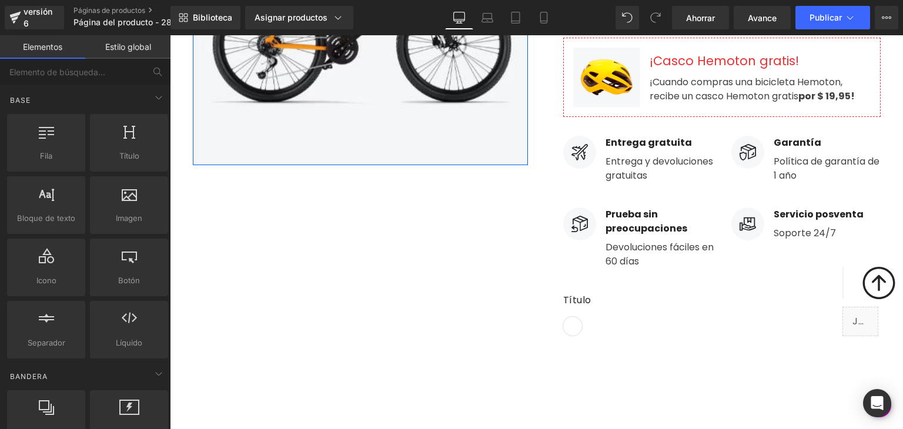
scroll to position [353, 0]
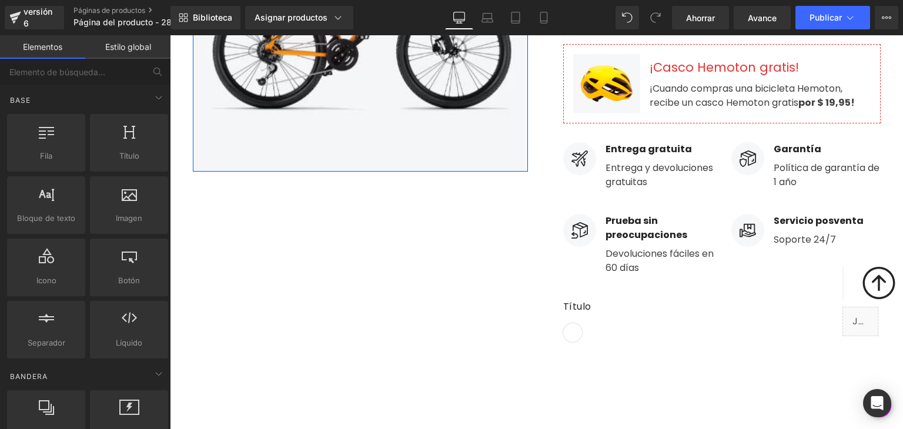
click at [463, 330] on div "Imagen Fila Zapato (P) Título Icono Icono Icono Icono Icono Lista de iconos Hoz…" at bounding box center [536, 104] width 705 height 548
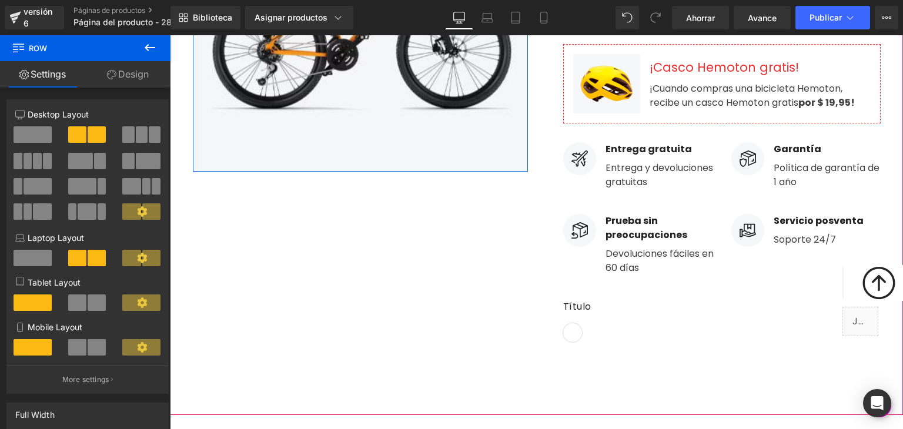
scroll to position [470, 0]
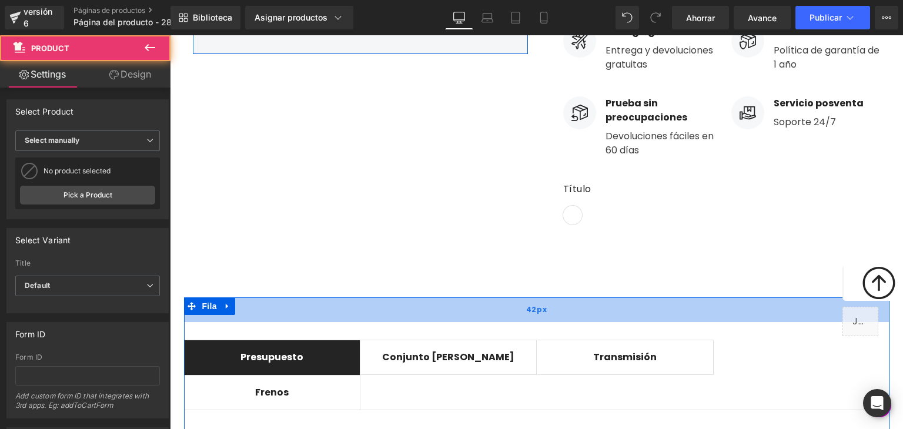
click at [457, 300] on div "42px" at bounding box center [536, 309] width 705 height 25
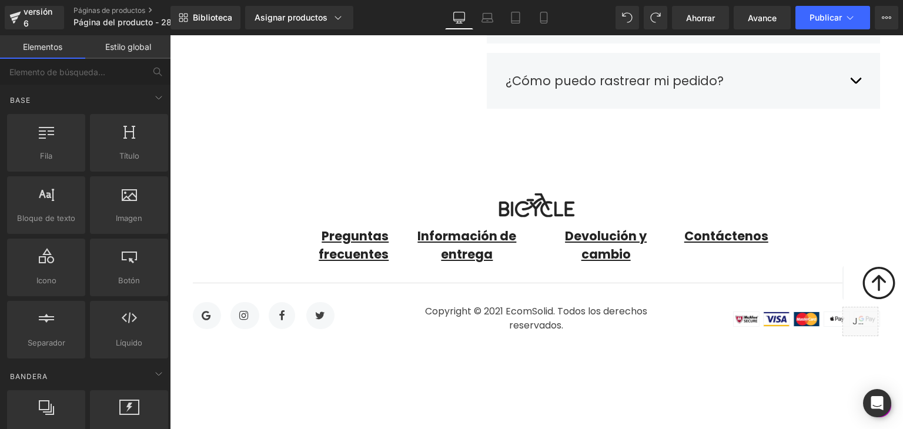
scroll to position [5310, 0]
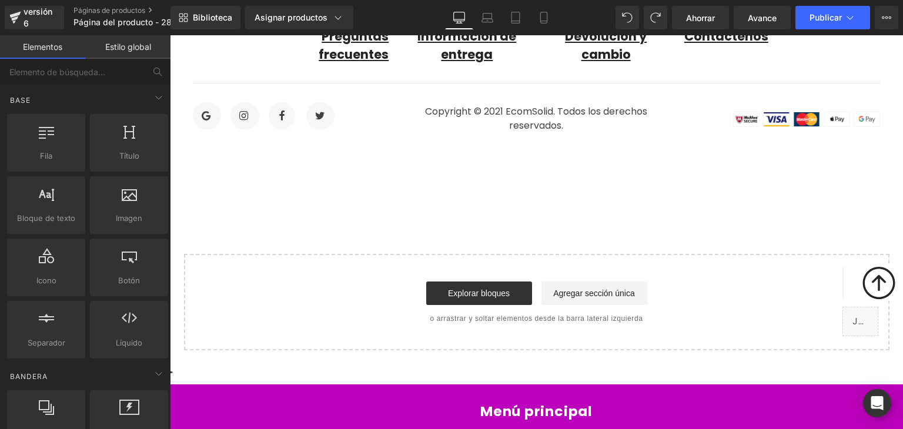
click at [747, 282] on div "Explorar bloques Agregar sección única" at bounding box center [537, 294] width 668 height 24
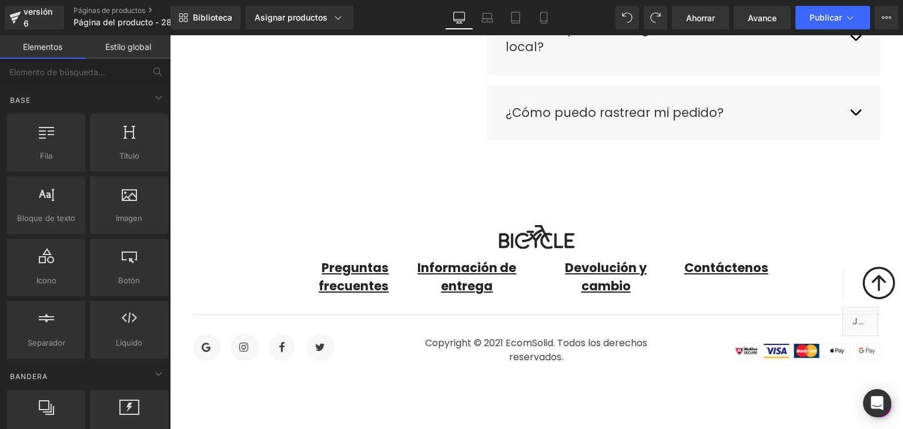
click at [707, 342] on div "Imagen" at bounding box center [765, 350] width 229 height 17
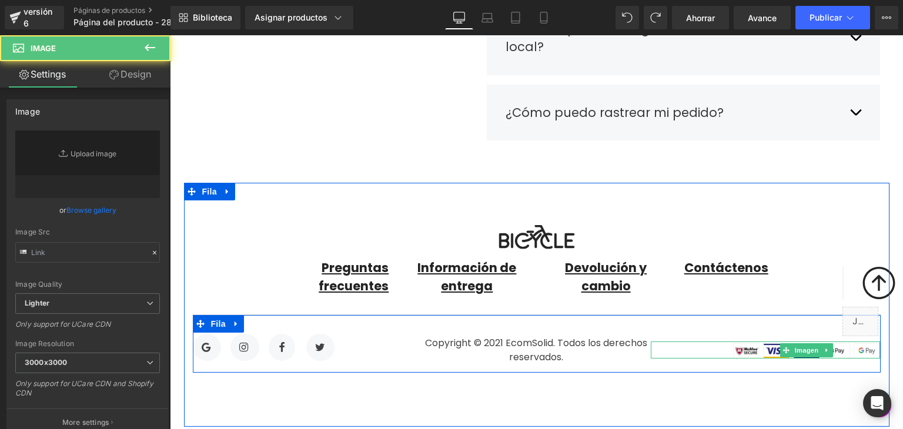
scroll to position [5075, 0]
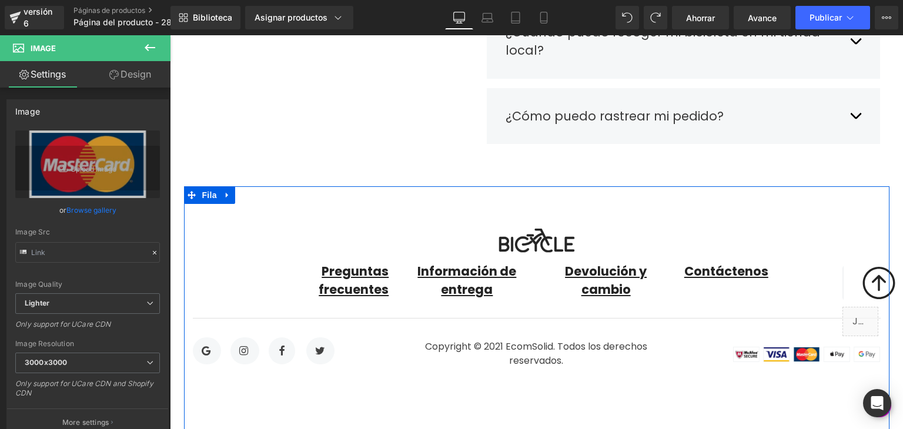
click at [691, 291] on div "Imagen Preguntas frecuentes Bloque de texto Información de entrega Bloque de te…" at bounding box center [536, 307] width 705 height 243
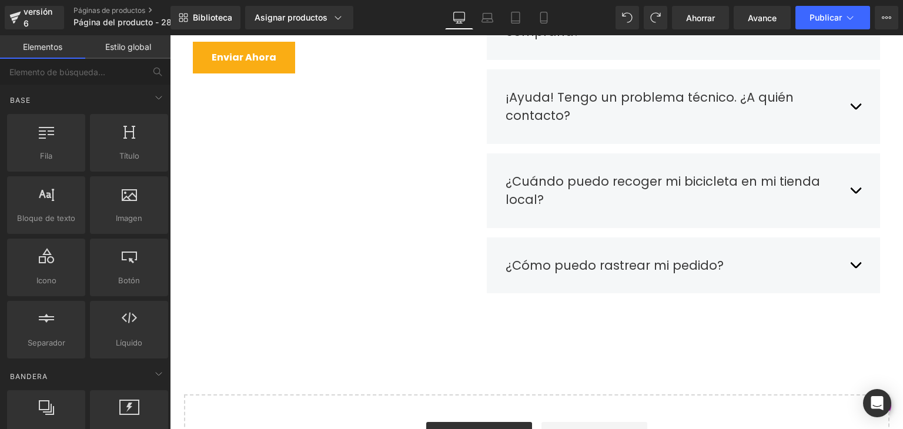
scroll to position [4826, 0]
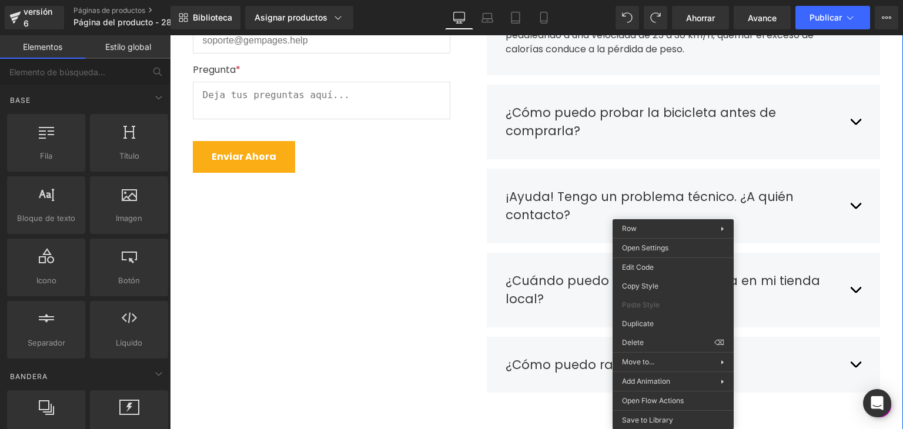
click at [420, 266] on div "Preguntas frecuentes Título ¿Tienes alguna pregunta? Envíanosla completando el …" at bounding box center [536, 151] width 705 height 514
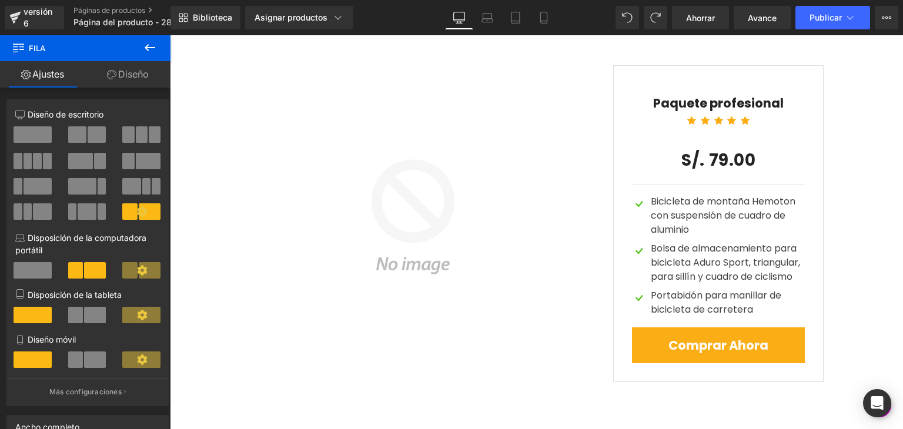
scroll to position [3709, 0]
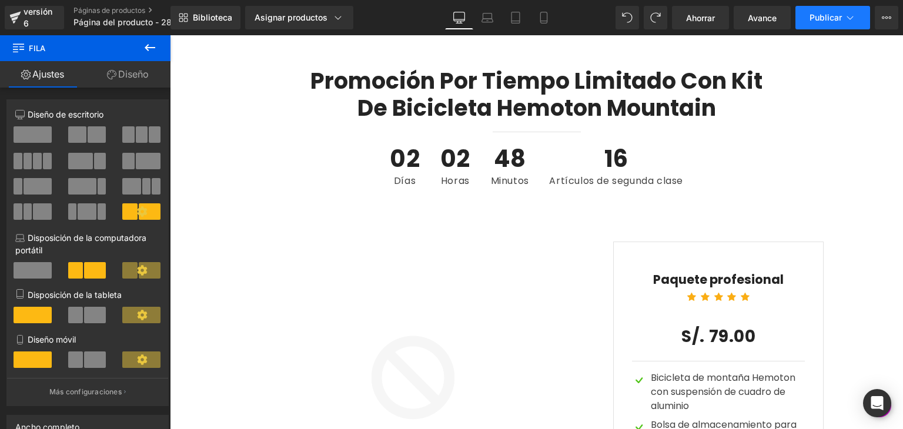
click at [807, 22] on button "Publicar" at bounding box center [832, 18] width 75 height 24
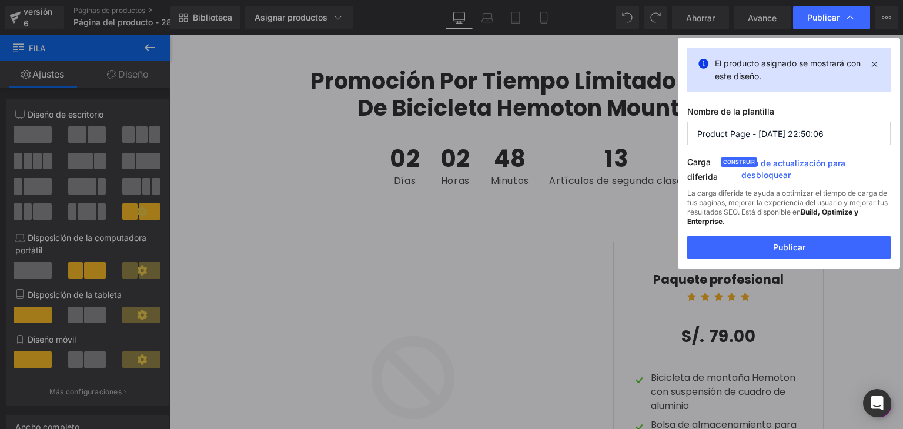
drag, startPoint x: 845, startPoint y: 135, endPoint x: 632, endPoint y: 130, distance: 212.8
click at [632, 130] on div "Publicar El producto asignado se mostrará con este diseño. Nombre de la plantil…" at bounding box center [451, 214] width 903 height 429
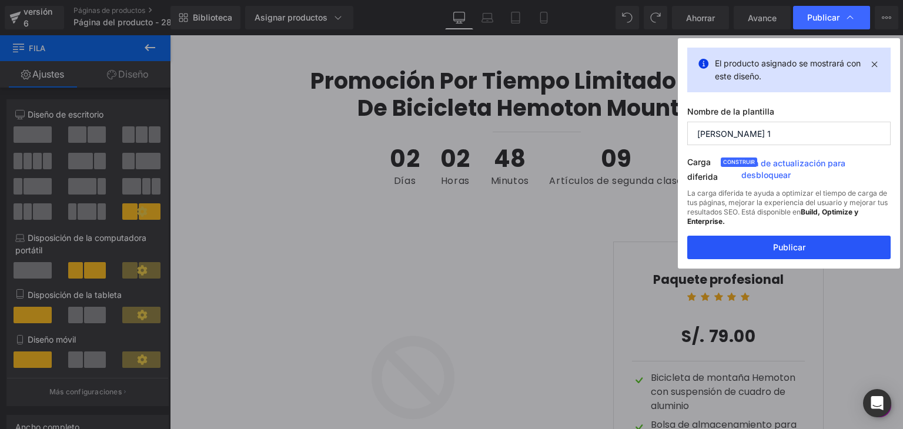
type input "[PERSON_NAME] 1"
click at [798, 242] on font "Publicar" at bounding box center [789, 247] width 32 height 10
